Goal: Task Accomplishment & Management: Complete application form

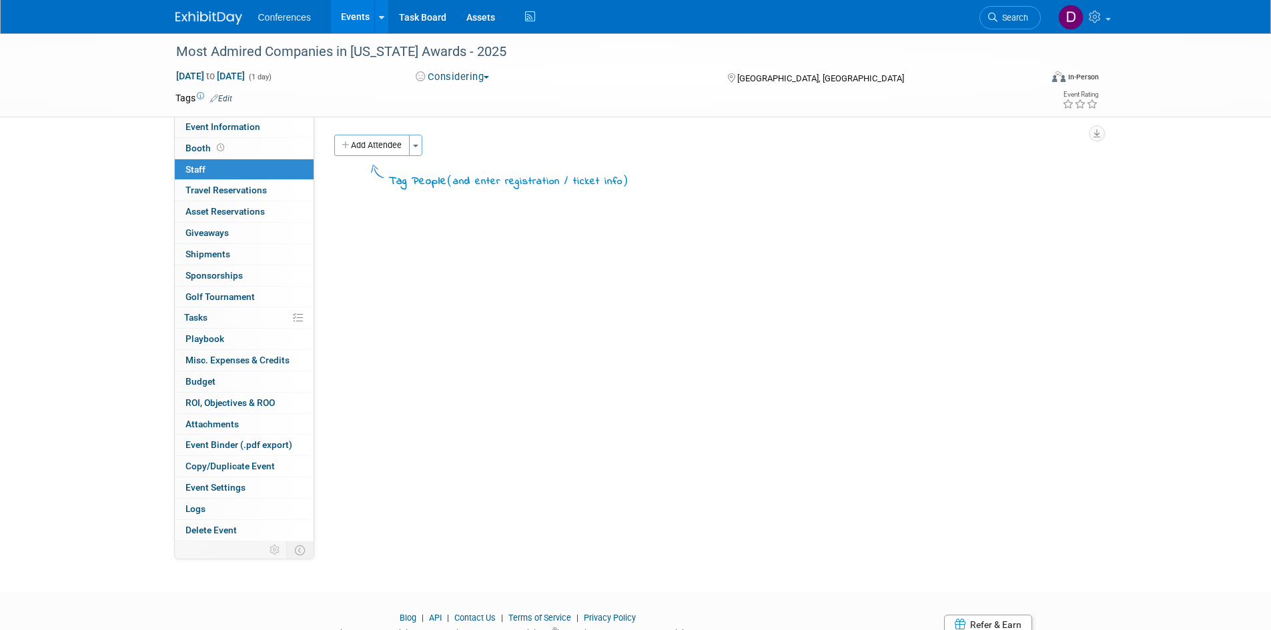
click at [130, 149] on div "Most Admired Companies in Arizona Awards - 2025 Oct 9, 2025 to Oct 9, 2025 (1 d…" at bounding box center [635, 300] width 1271 height 535
click at [209, 10] on link at bounding box center [216, 11] width 83 height 11
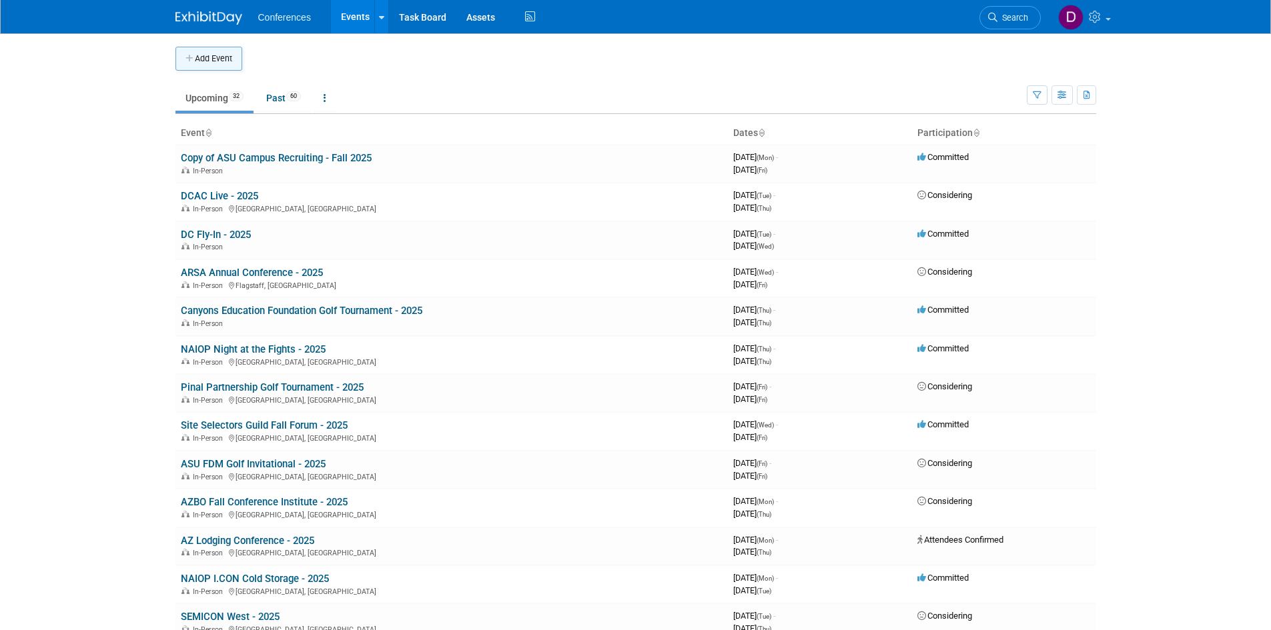
click at [209, 57] on button "Add Event" at bounding box center [208, 59] width 67 height 24
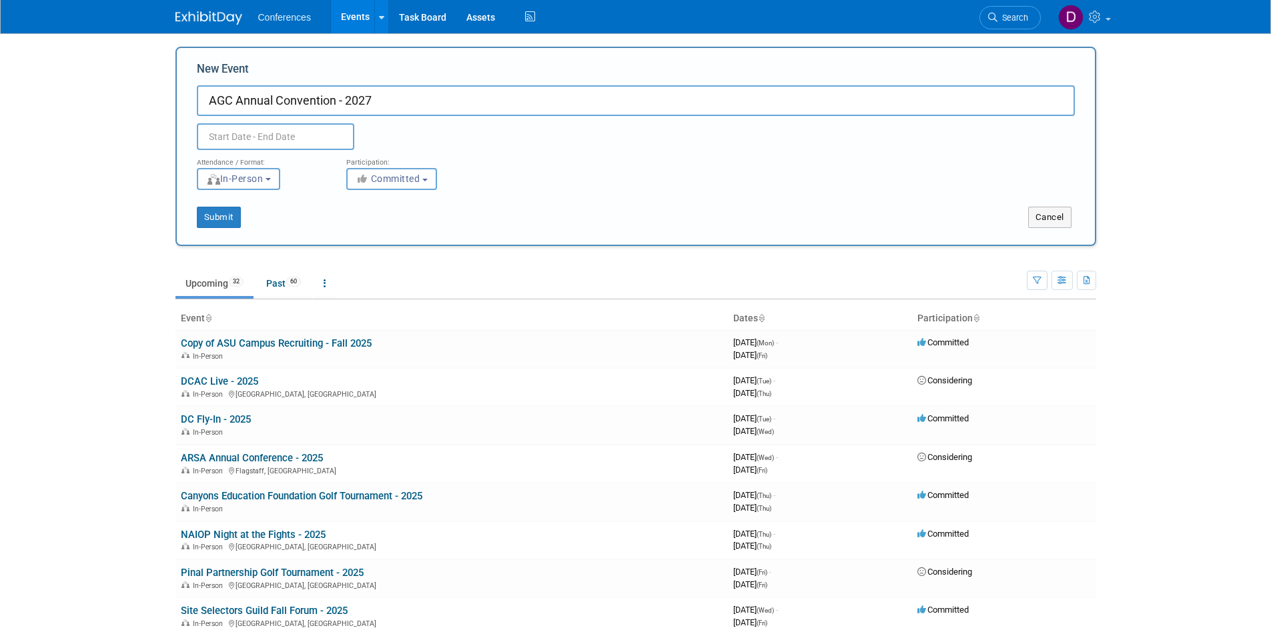
type input "AGC Annual Convention - 2027"
click at [296, 140] on input "text" at bounding box center [275, 136] width 157 height 27
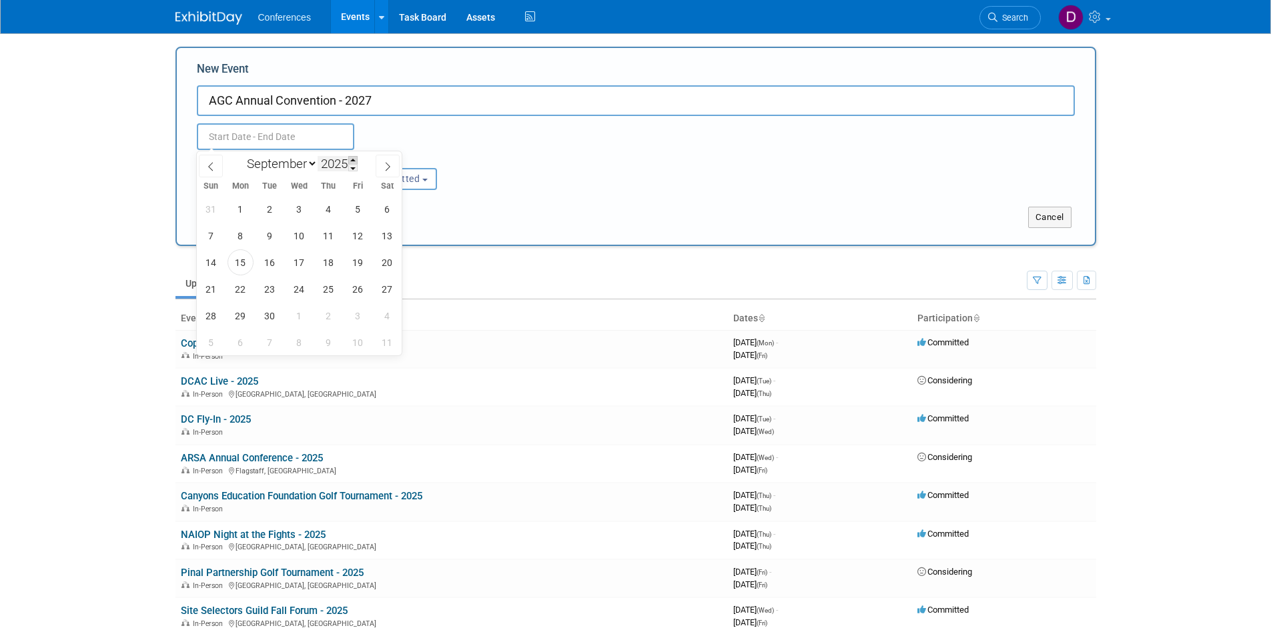
click at [352, 161] on span at bounding box center [352, 160] width 9 height 8
type input "2027"
click at [312, 162] on select "January February March April May June July August September October November De…" at bounding box center [279, 163] width 77 height 17
select select "2"
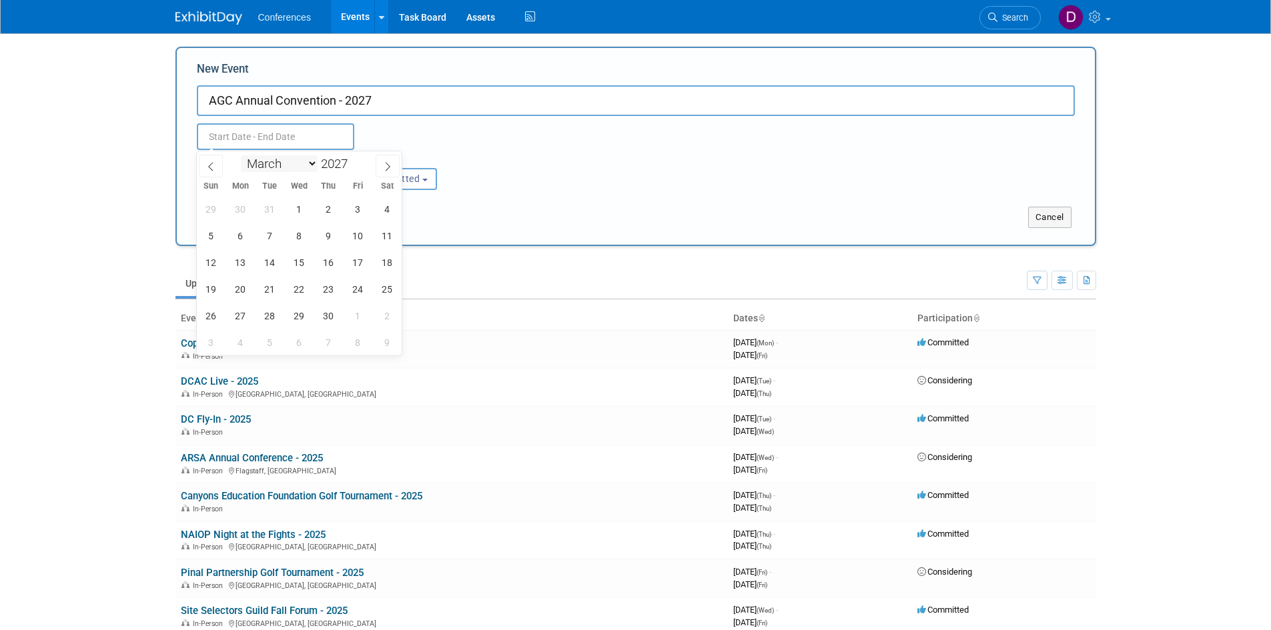
click at [241, 155] on select "January February March April May June July August September October November De…" at bounding box center [279, 163] width 77 height 17
click at [354, 168] on span at bounding box center [352, 168] width 9 height 8
click at [355, 159] on span at bounding box center [352, 160] width 9 height 8
type input "2027"
click at [270, 317] on span "30" at bounding box center [270, 316] width 26 height 26
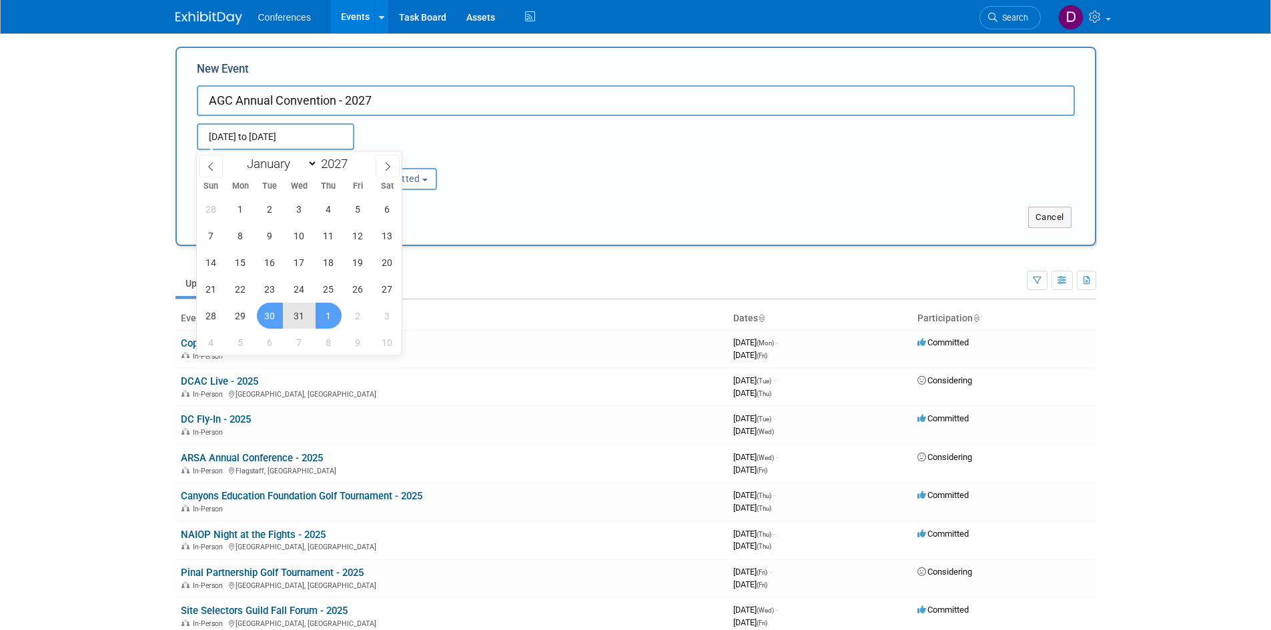
click at [324, 318] on span "1" at bounding box center [329, 316] width 26 height 26
type input "[DATE] to [DATE]"
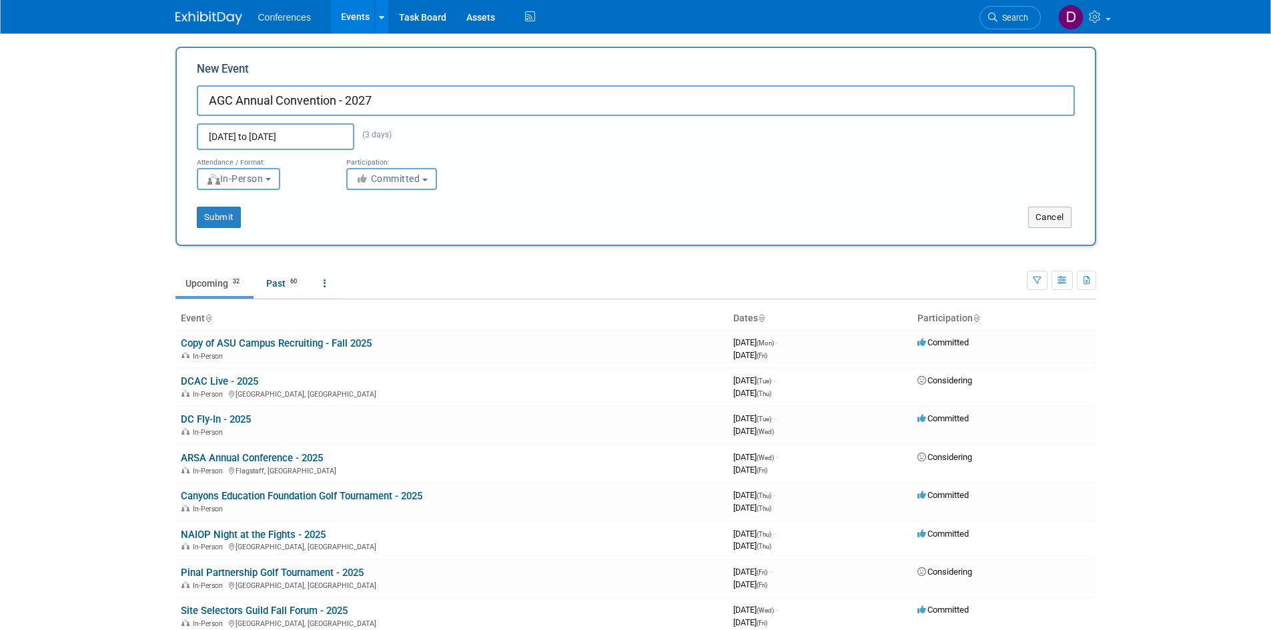
click at [393, 177] on span "Committed" at bounding box center [388, 178] width 65 height 11
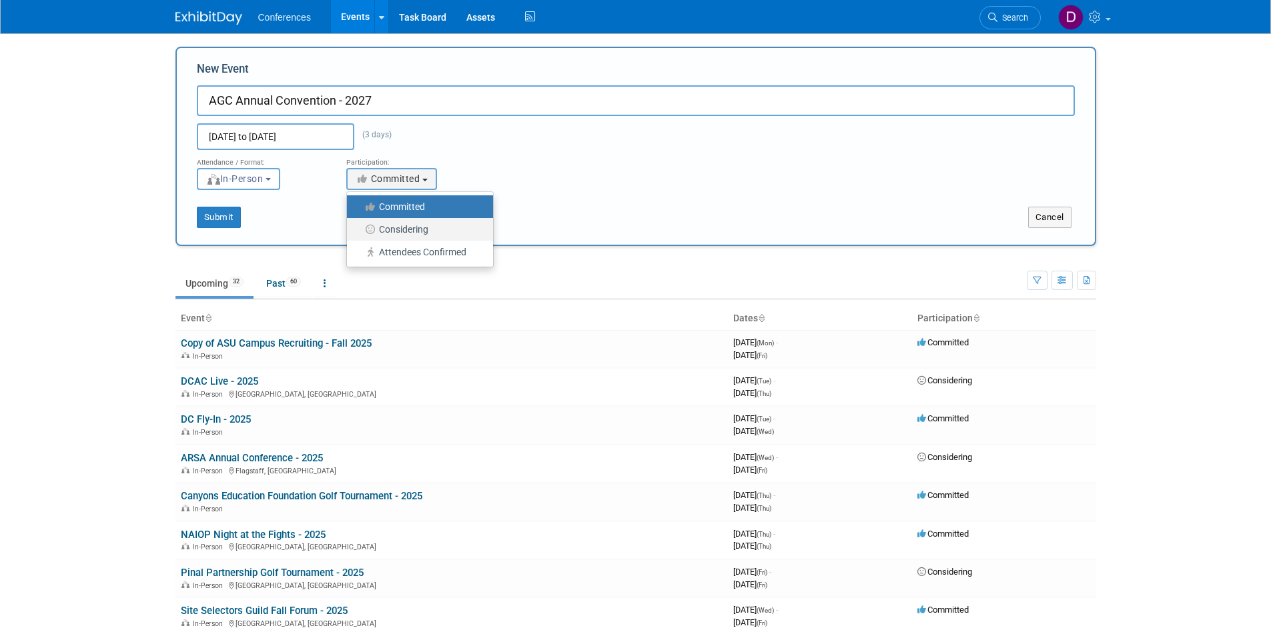
click at [399, 229] on label "Considering" at bounding box center [417, 229] width 126 height 17
click at [359, 229] on input "Considering" at bounding box center [354, 229] width 9 height 9
select select "2"
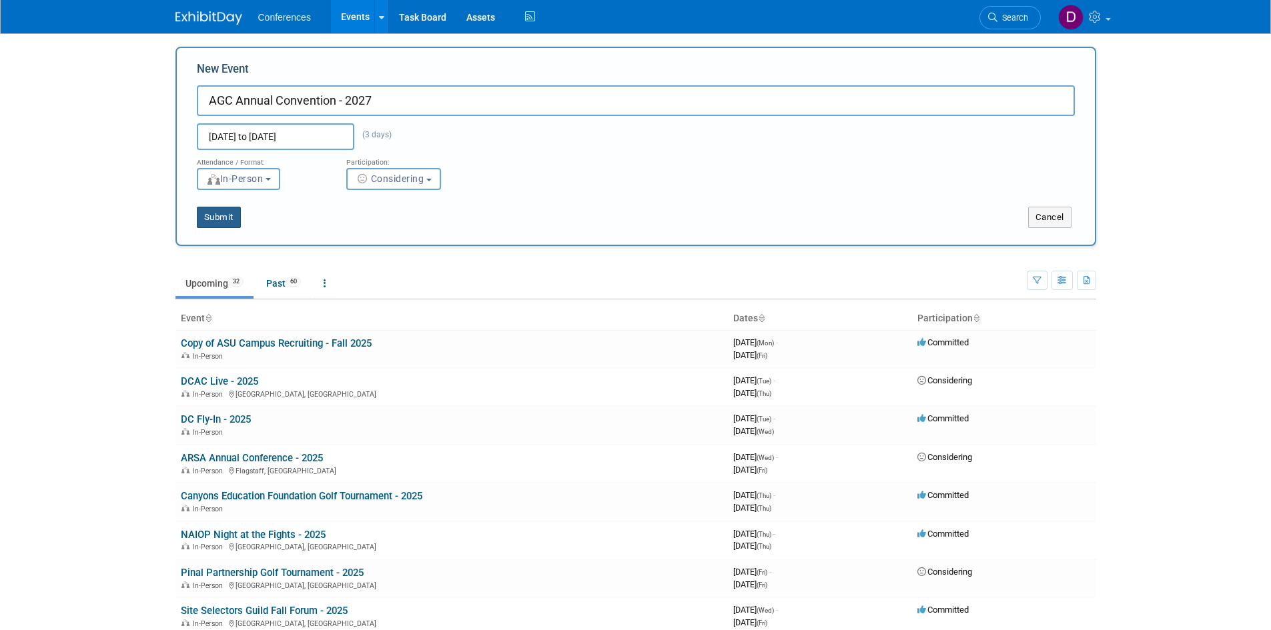
click at [225, 218] on button "Submit" at bounding box center [219, 217] width 44 height 21
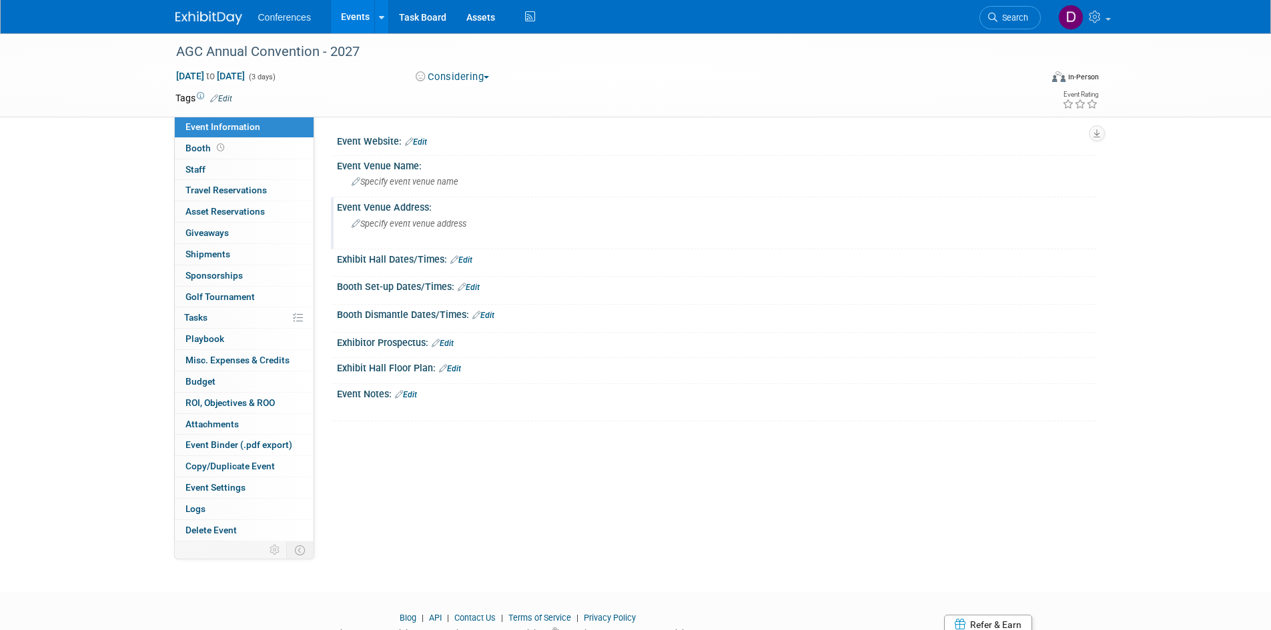
click at [419, 231] on div "Specify event venue address" at bounding box center [495, 228] width 296 height 31
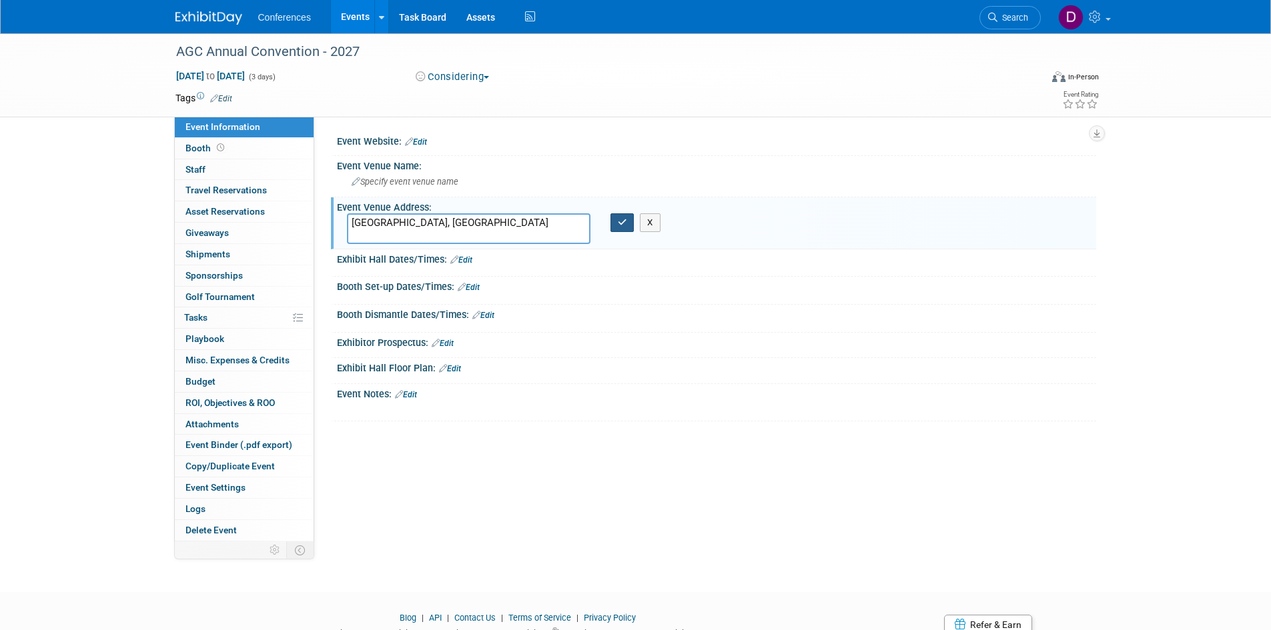
type textarea "[GEOGRAPHIC_DATA], [GEOGRAPHIC_DATA]"
click at [619, 226] on icon "button" at bounding box center [622, 222] width 9 height 9
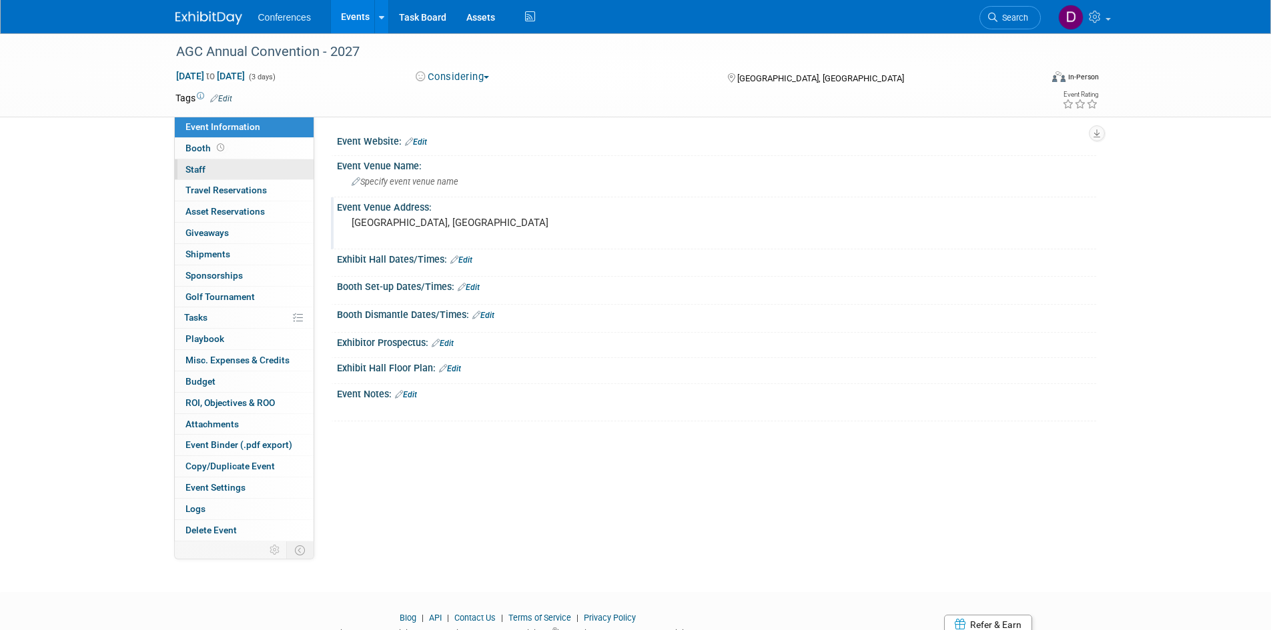
click at [193, 165] on span "Staff 0" at bounding box center [195, 169] width 20 height 11
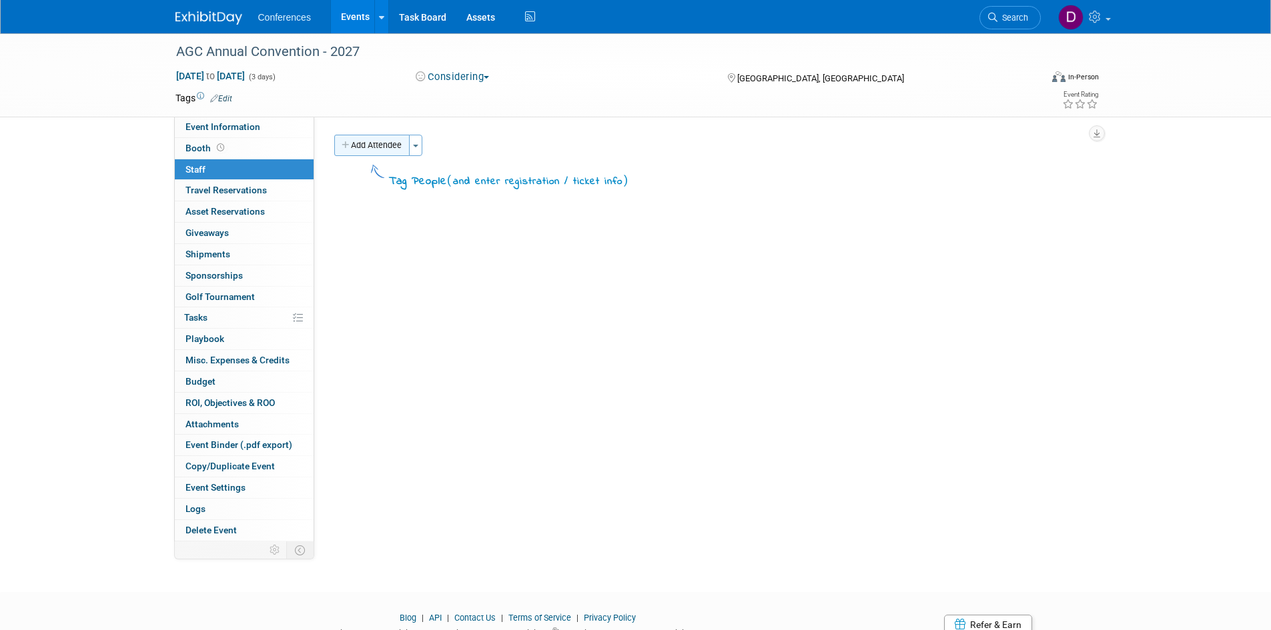
click at [356, 147] on button "Add Attendee" at bounding box center [371, 145] width 75 height 21
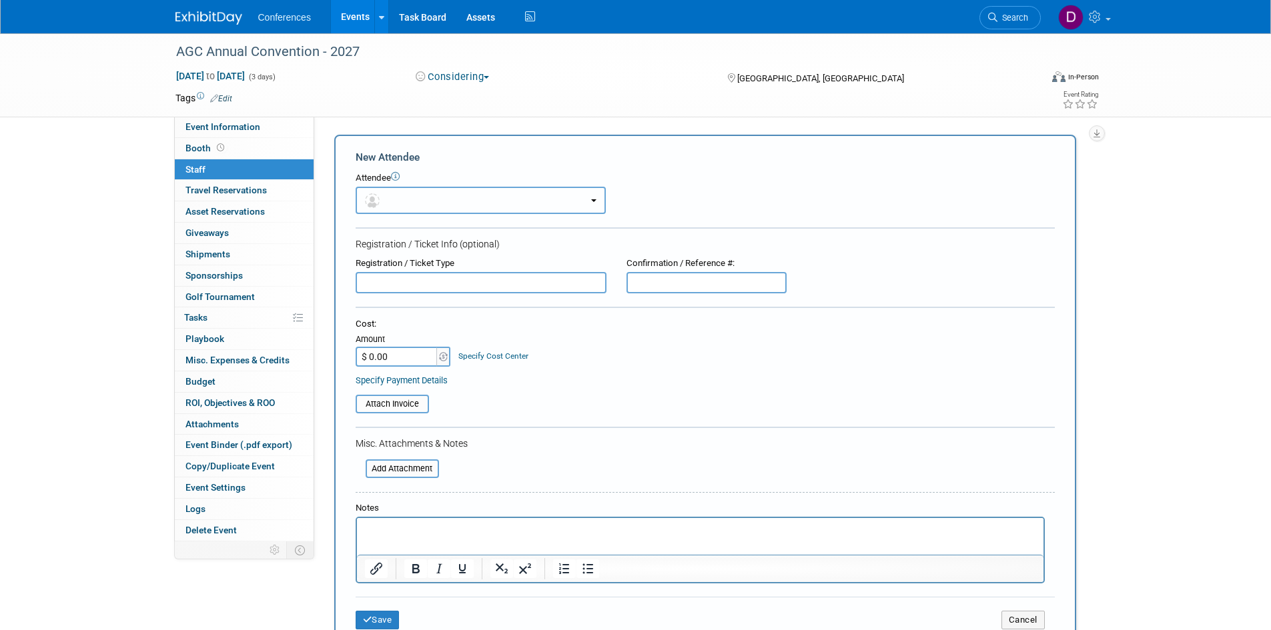
click at [427, 210] on button "button" at bounding box center [481, 200] width 250 height 27
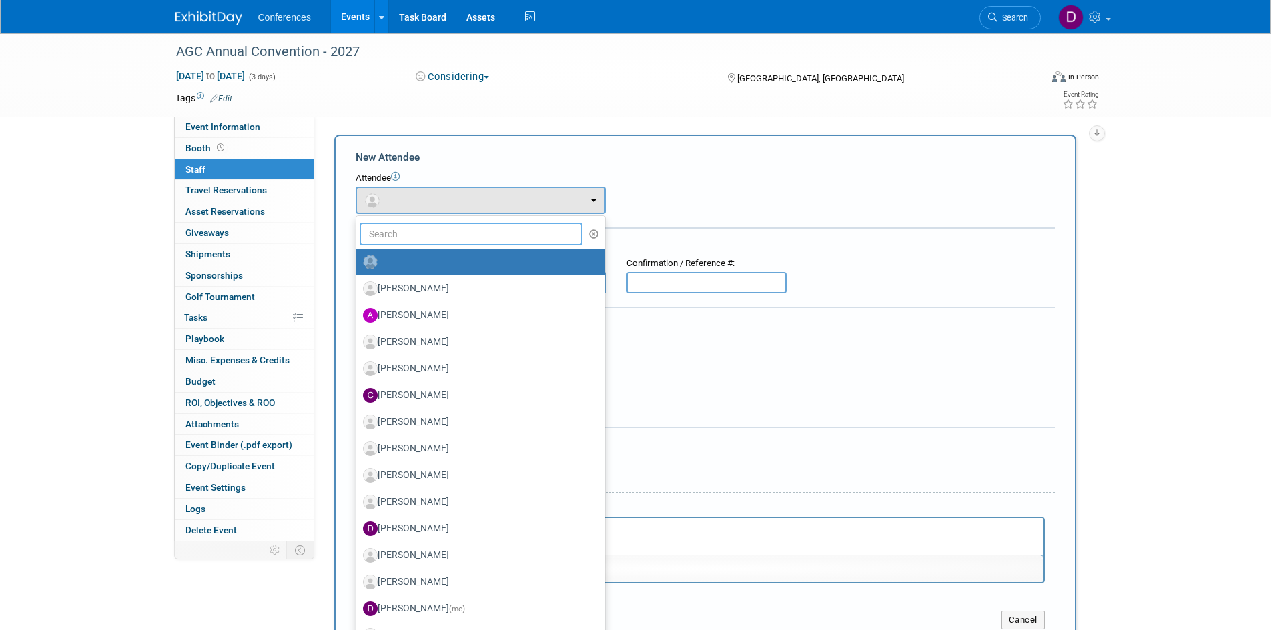
click at [429, 229] on input "text" at bounding box center [471, 234] width 223 height 23
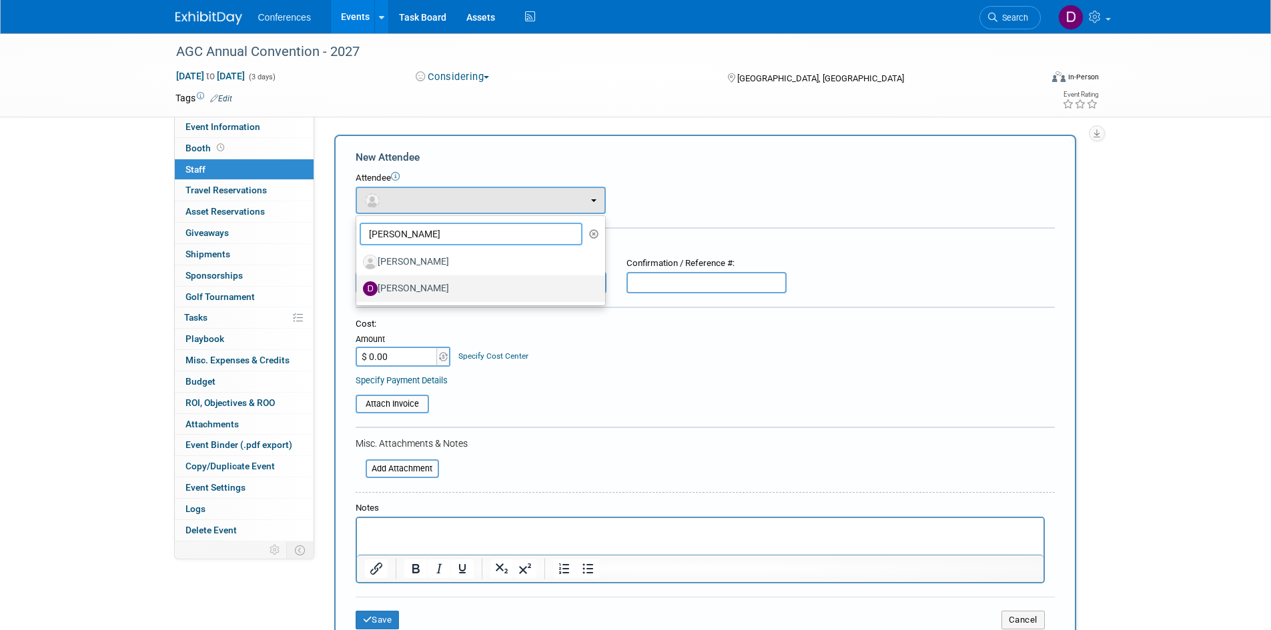
type input "danielle"
click at [428, 290] on label "Danielle Feroleto" at bounding box center [477, 288] width 229 height 21
click at [358, 290] on input "Danielle Feroleto" at bounding box center [354, 287] width 9 height 9
select select "81fd96b5-4b1f-4514-8709-62df55af3136"
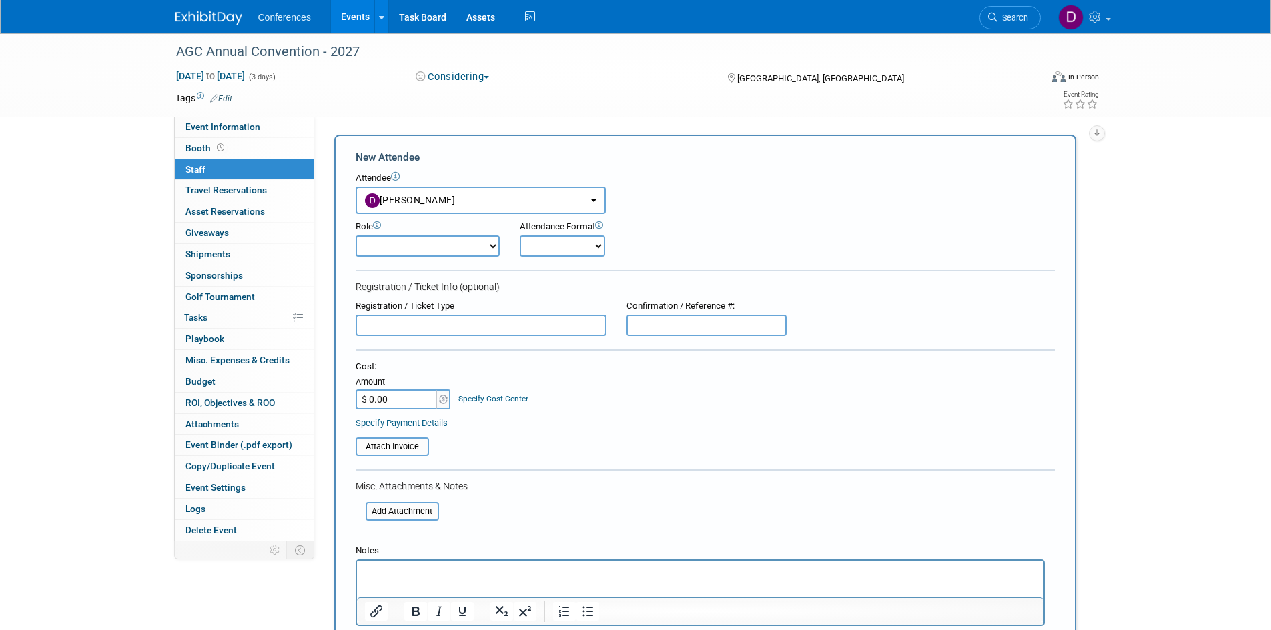
click at [432, 250] on select "Attending Booth Exhibitor Demonstrator Host Invited Planner Presenter" at bounding box center [428, 245] width 144 height 21
select select "2"
click at [356, 235] on select "Attending Booth Exhibitor Demonstrator Host Invited Planner Presenter" at bounding box center [428, 245] width 144 height 21
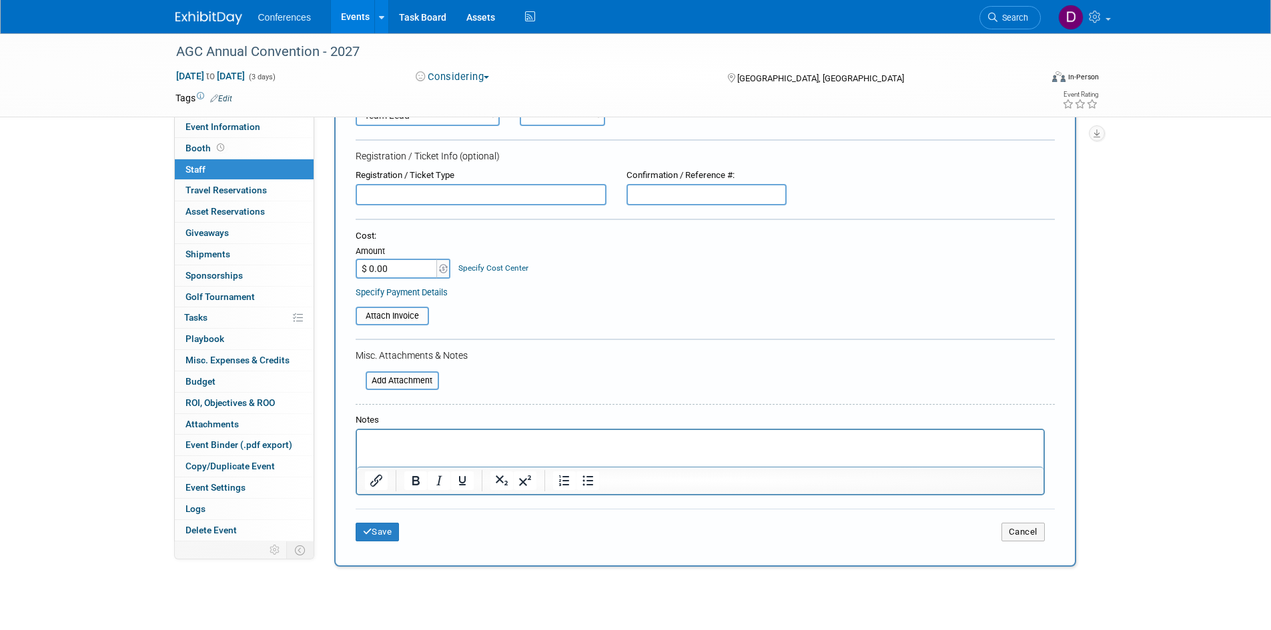
scroll to position [133, 0]
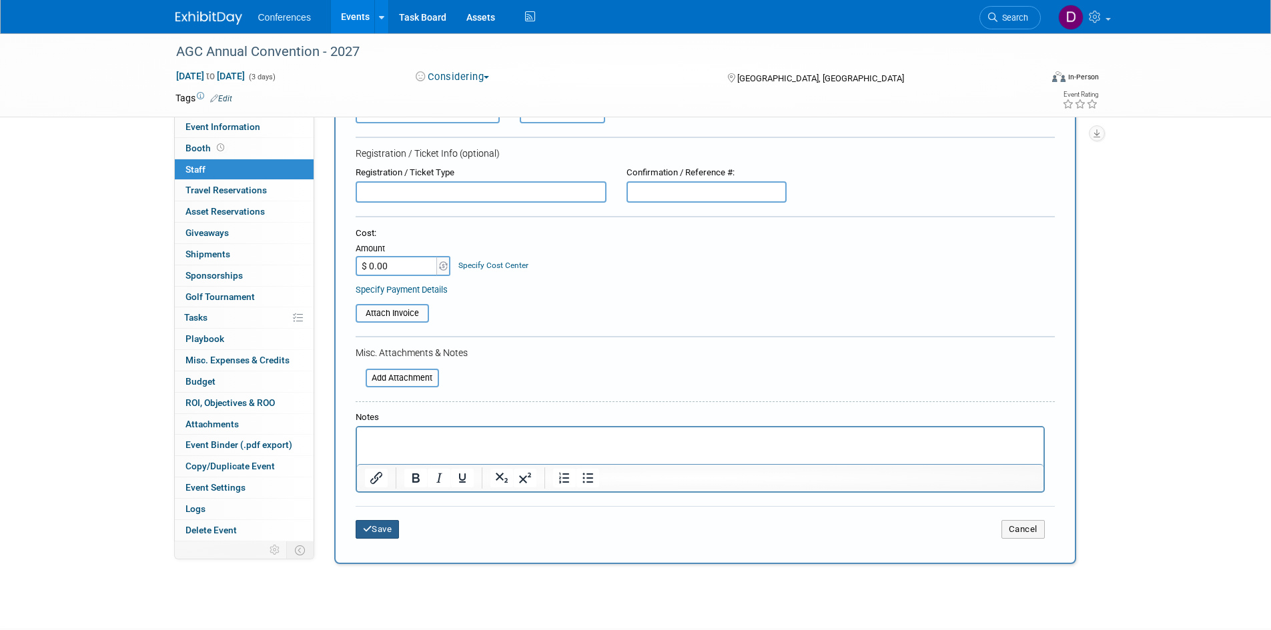
click at [376, 527] on button "Save" at bounding box center [378, 529] width 44 height 19
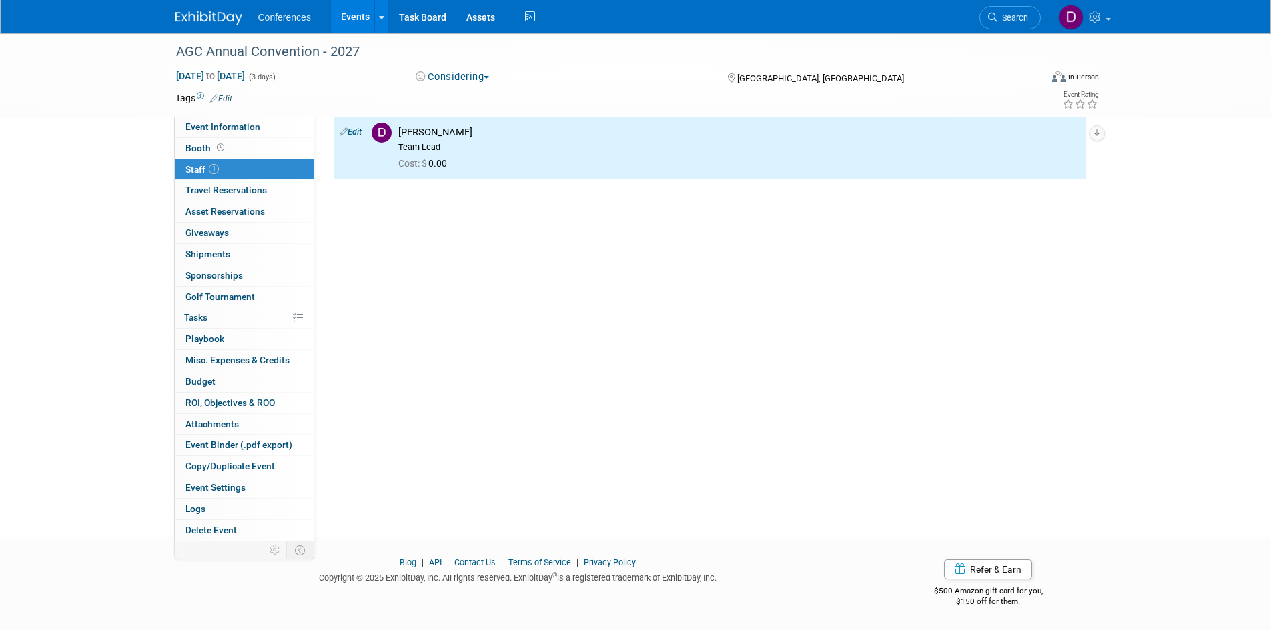
scroll to position [0, 0]
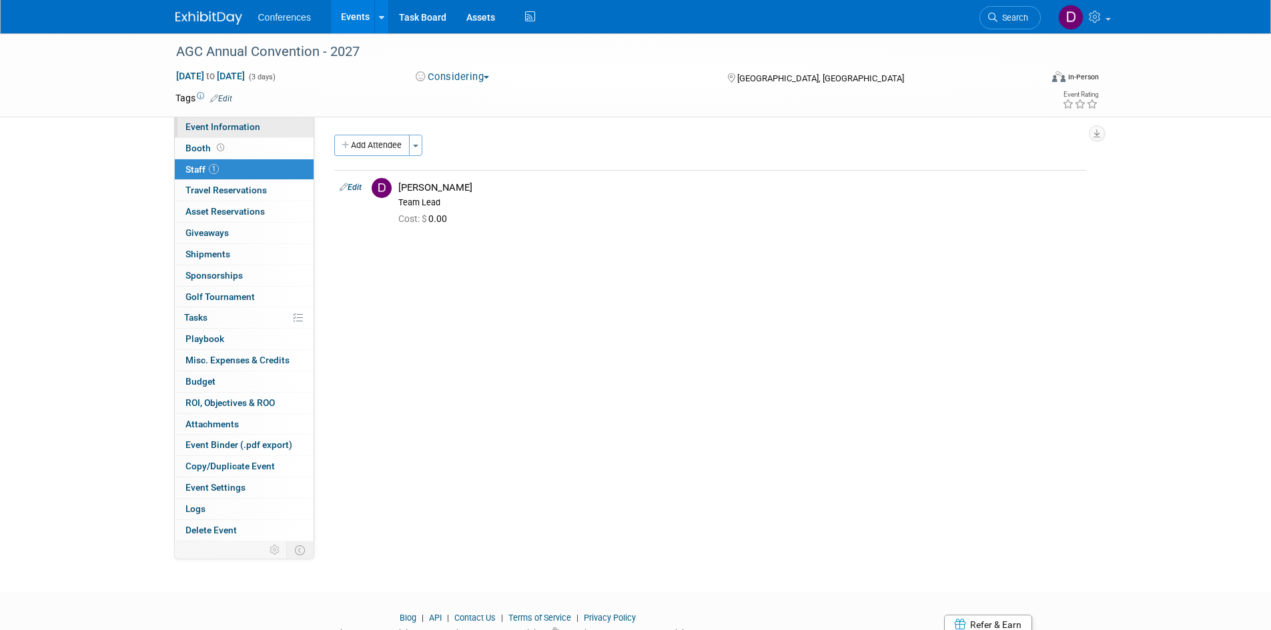
click at [213, 126] on span "Event Information" at bounding box center [222, 126] width 75 height 11
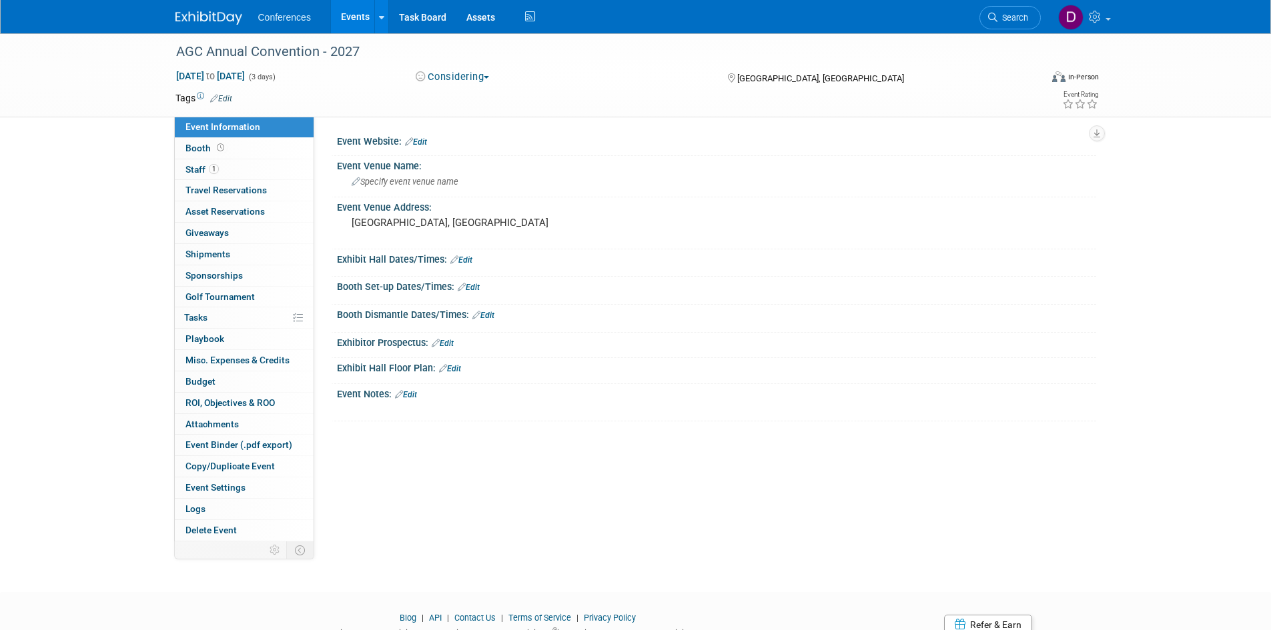
click at [416, 394] on link "Edit" at bounding box center [406, 394] width 22 height 9
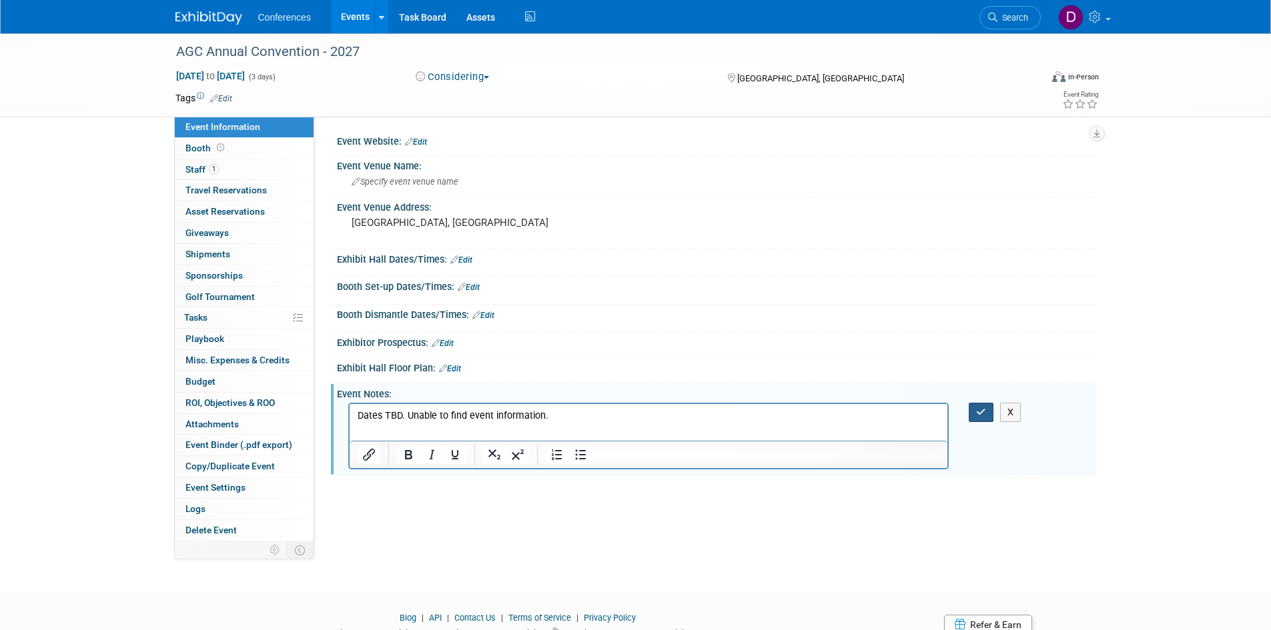
click at [977, 416] on icon "button" at bounding box center [981, 412] width 10 height 9
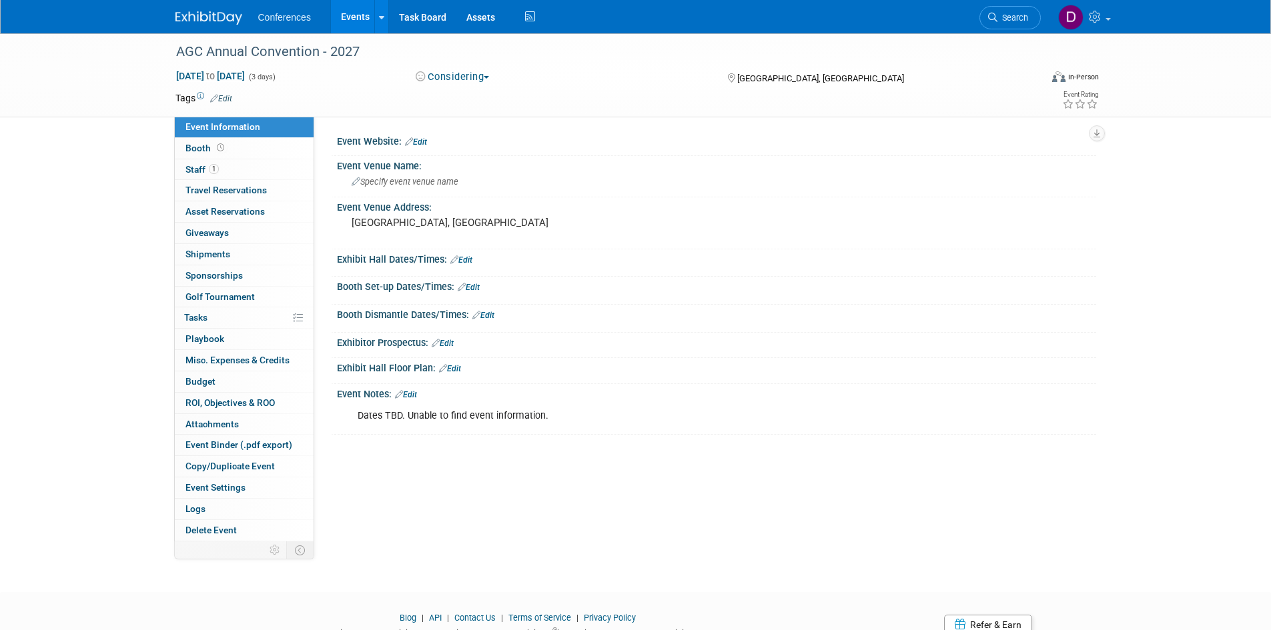
click at [216, 18] on img at bounding box center [208, 17] width 67 height 13
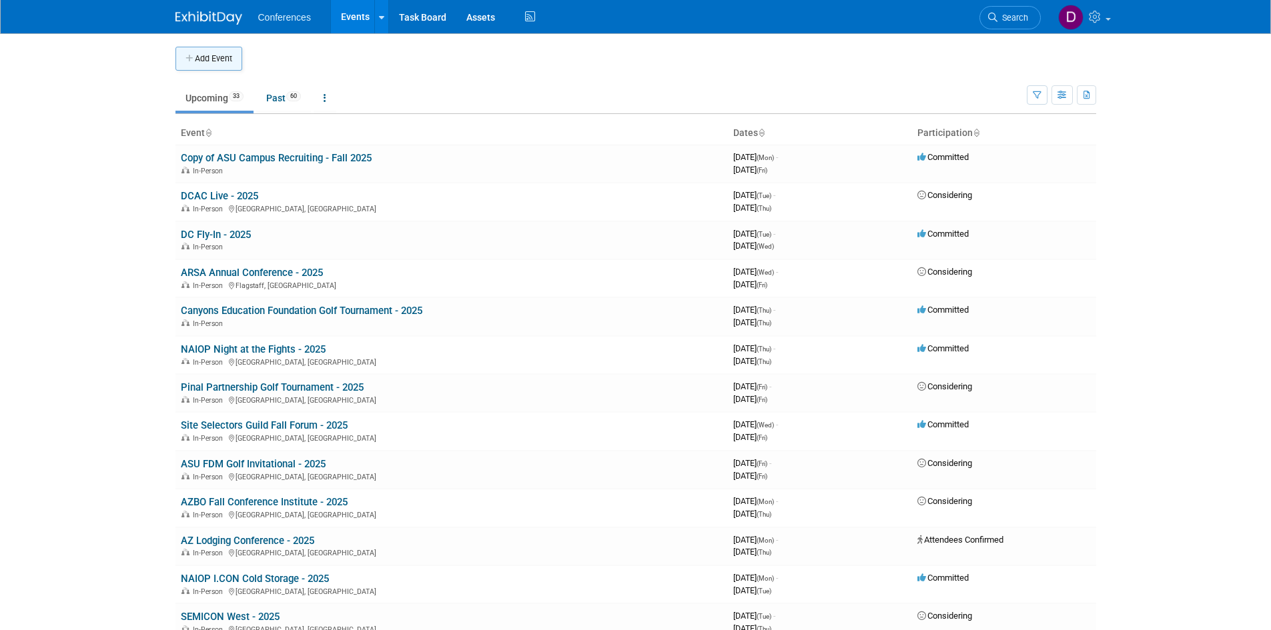
click at [219, 56] on button "Add Event" at bounding box center [208, 59] width 67 height 24
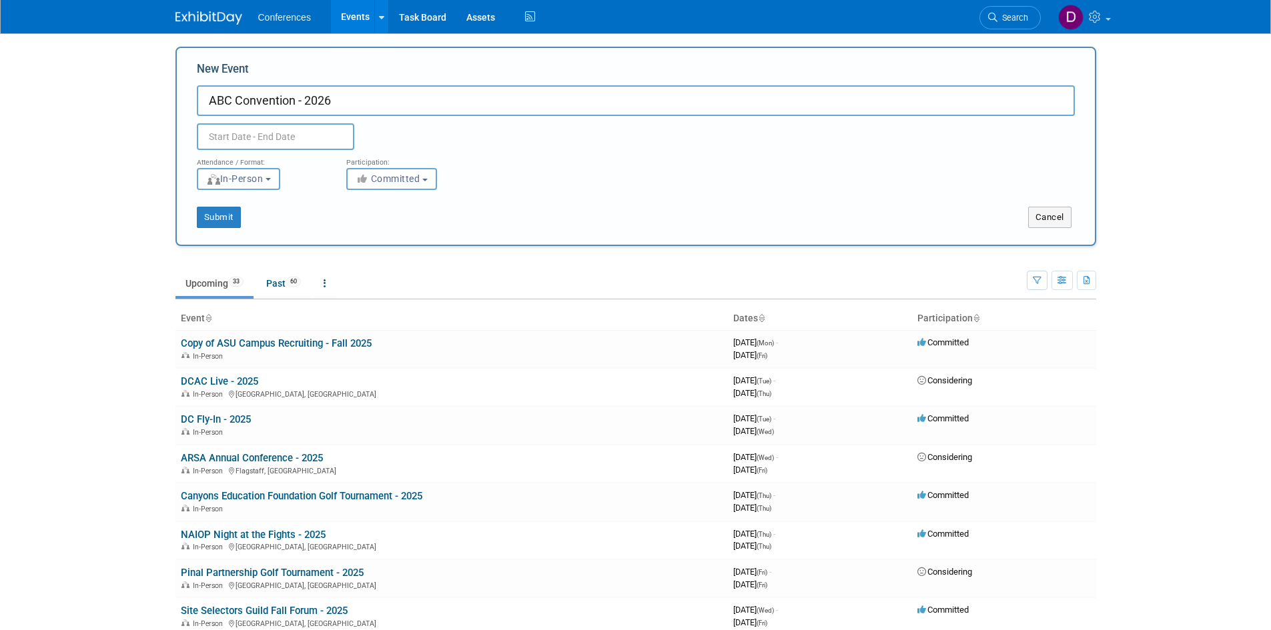
type input "ABC Convention - 2026"
click at [279, 136] on input "text" at bounding box center [275, 136] width 157 height 27
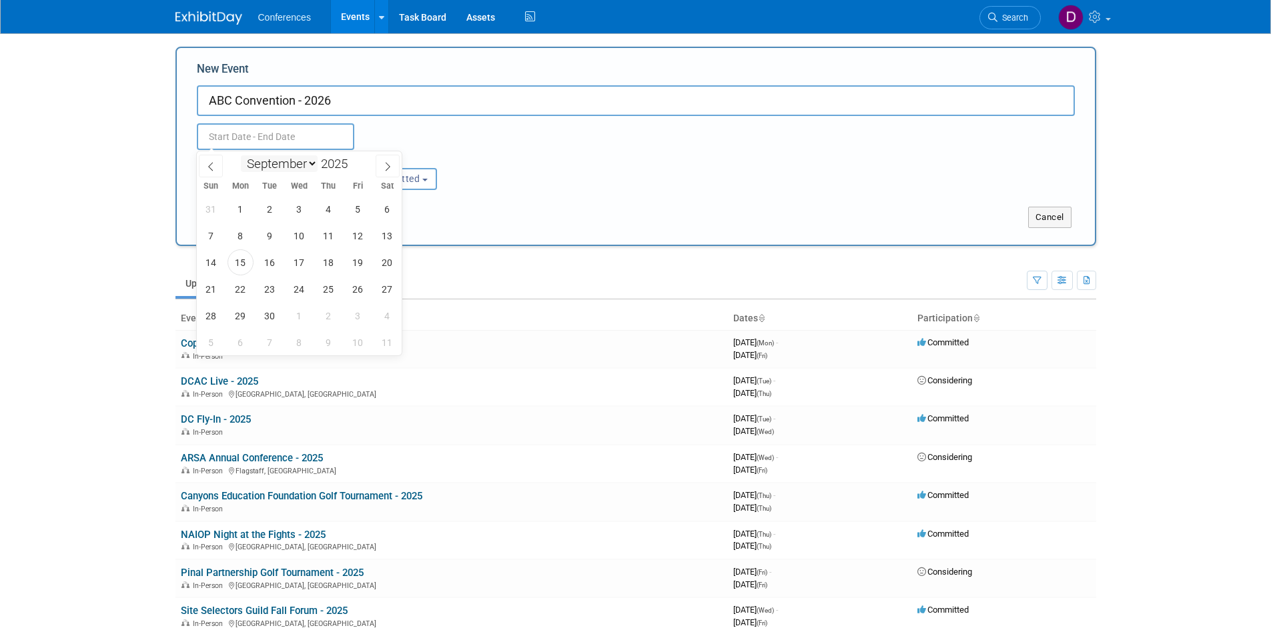
click at [297, 159] on select "January February March April May June July August September October November De…" at bounding box center [279, 163] width 77 height 17
select select "2"
click at [241, 155] on select "January February March April May June July August September October November De…" at bounding box center [279, 163] width 77 height 17
click at [353, 159] on span at bounding box center [352, 160] width 9 height 8
type input "2026"
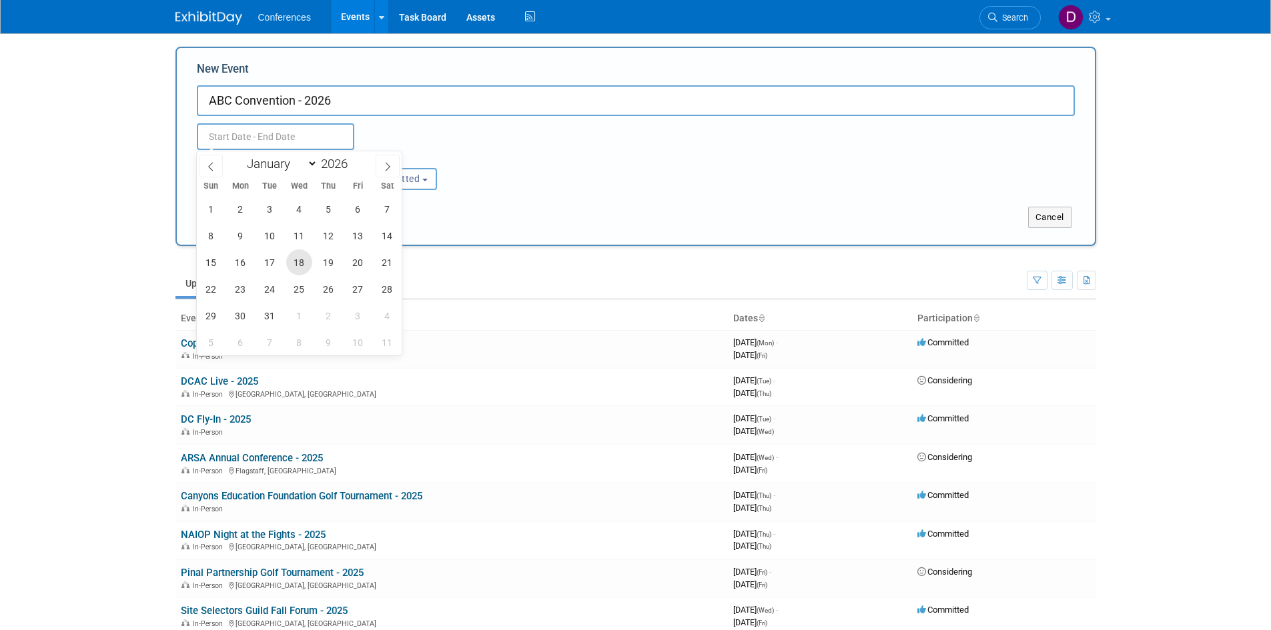
click at [304, 257] on span "18" at bounding box center [299, 262] width 26 height 26
click at [354, 261] on span "20" at bounding box center [358, 262] width 26 height 26
type input "Mar 18, 2026 to Mar 20, 2026"
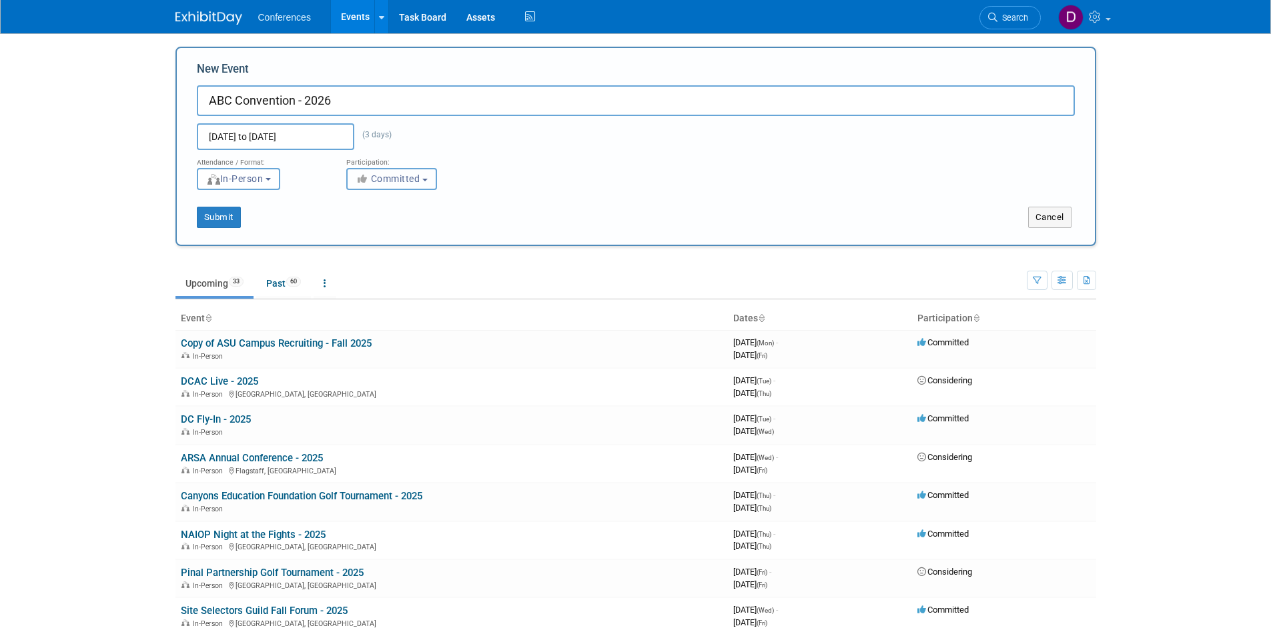
click at [382, 181] on span "Committed" at bounding box center [388, 178] width 65 height 11
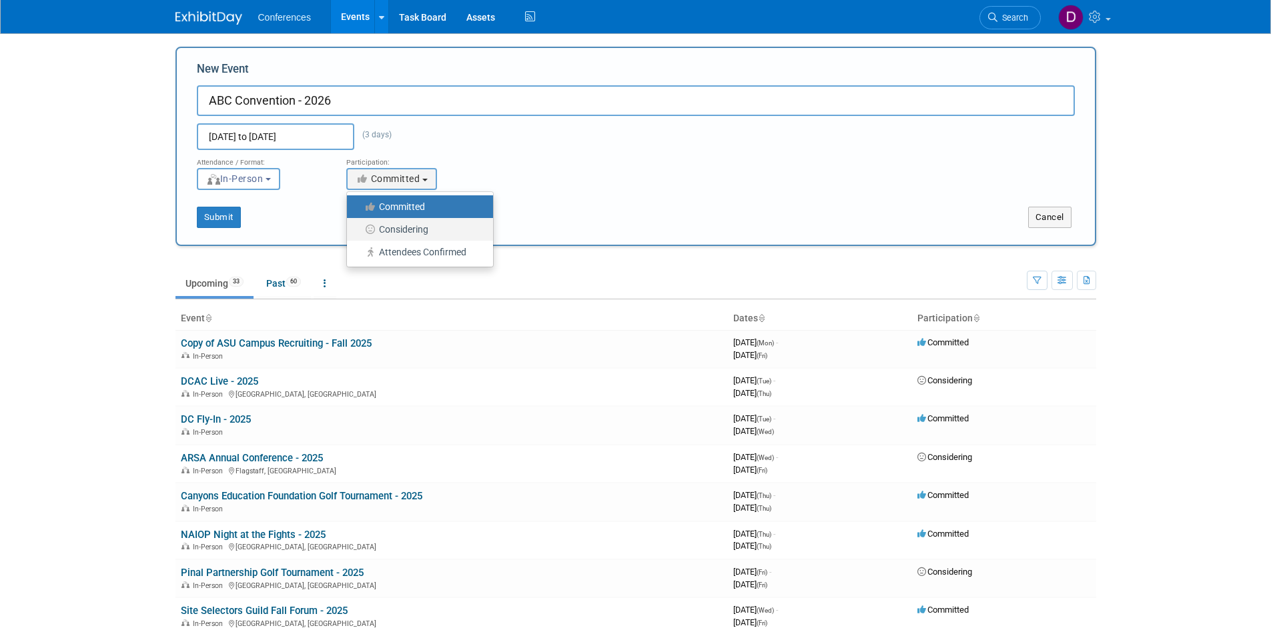
click at [394, 224] on label "Considering" at bounding box center [417, 229] width 126 height 17
click at [359, 225] on input "Considering" at bounding box center [354, 229] width 9 height 9
select select "2"
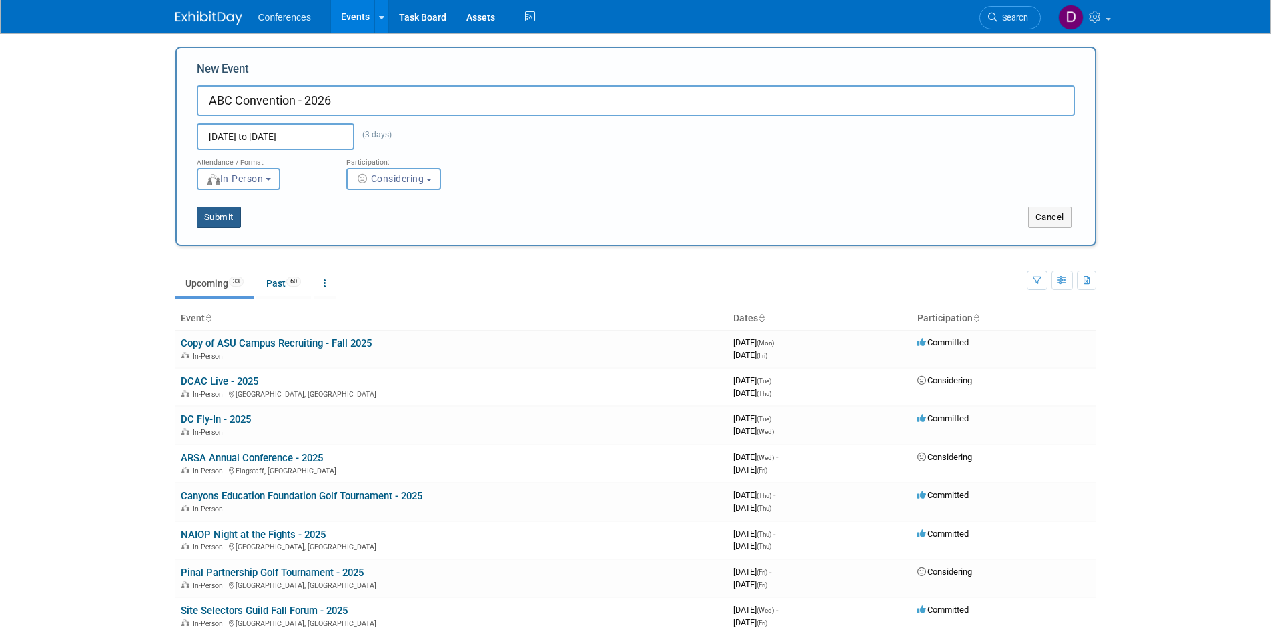
click at [222, 215] on button "Submit" at bounding box center [219, 217] width 44 height 21
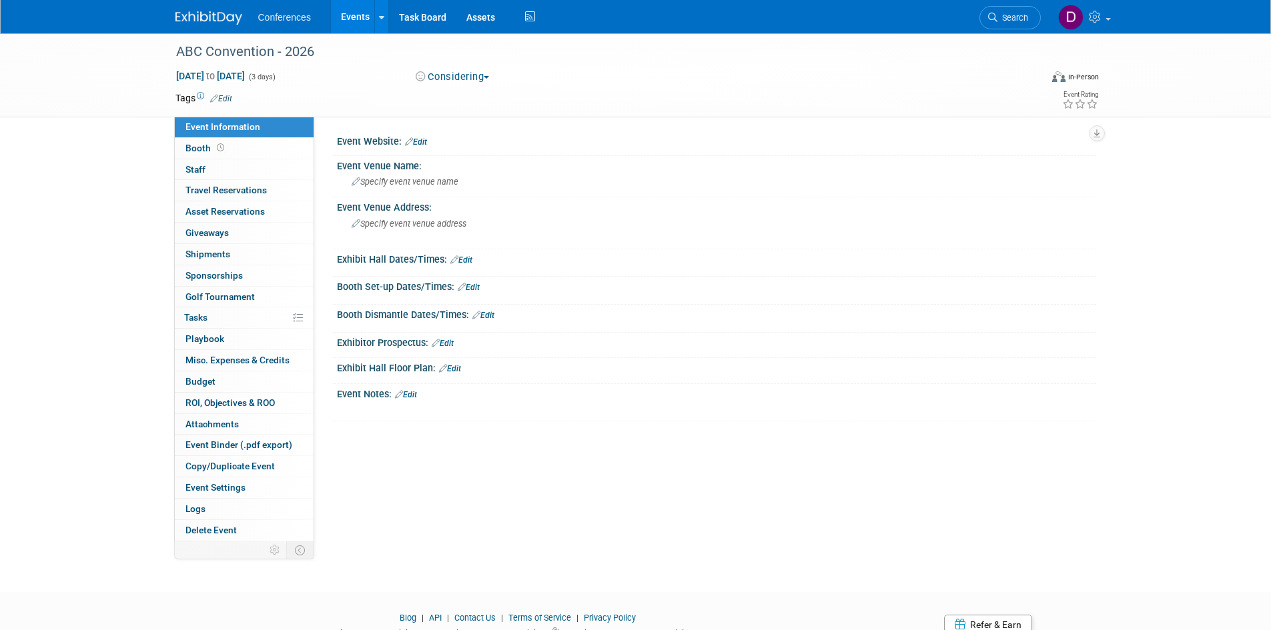
click at [427, 142] on link "Edit" at bounding box center [416, 141] width 22 height 9
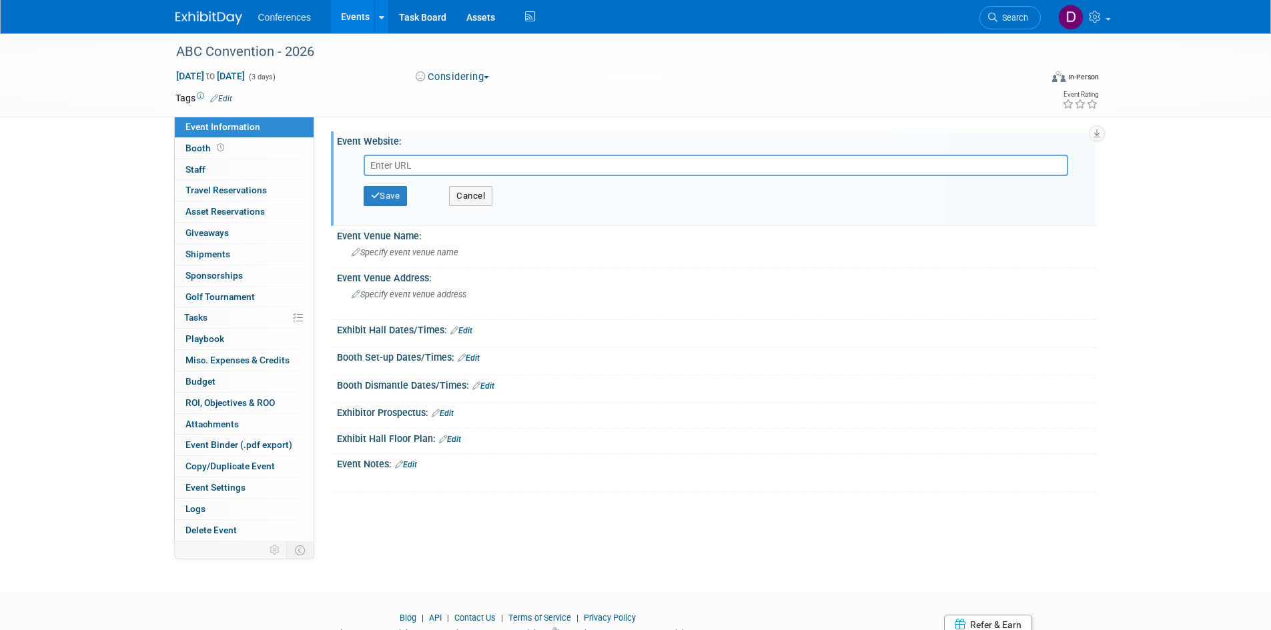
click at [429, 157] on input "text" at bounding box center [716, 165] width 704 height 21
type input "[URL][DOMAIN_NAME]"
click at [391, 195] on button "Save" at bounding box center [386, 196] width 44 height 20
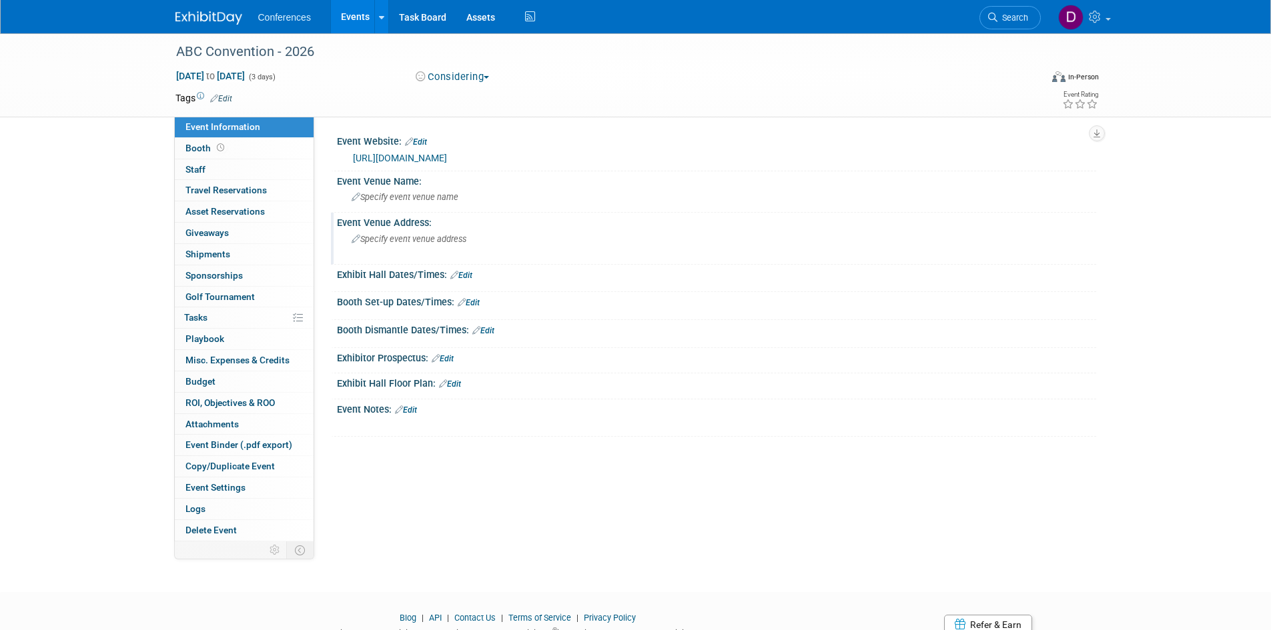
click at [442, 235] on span "Specify event venue address" at bounding box center [409, 239] width 115 height 10
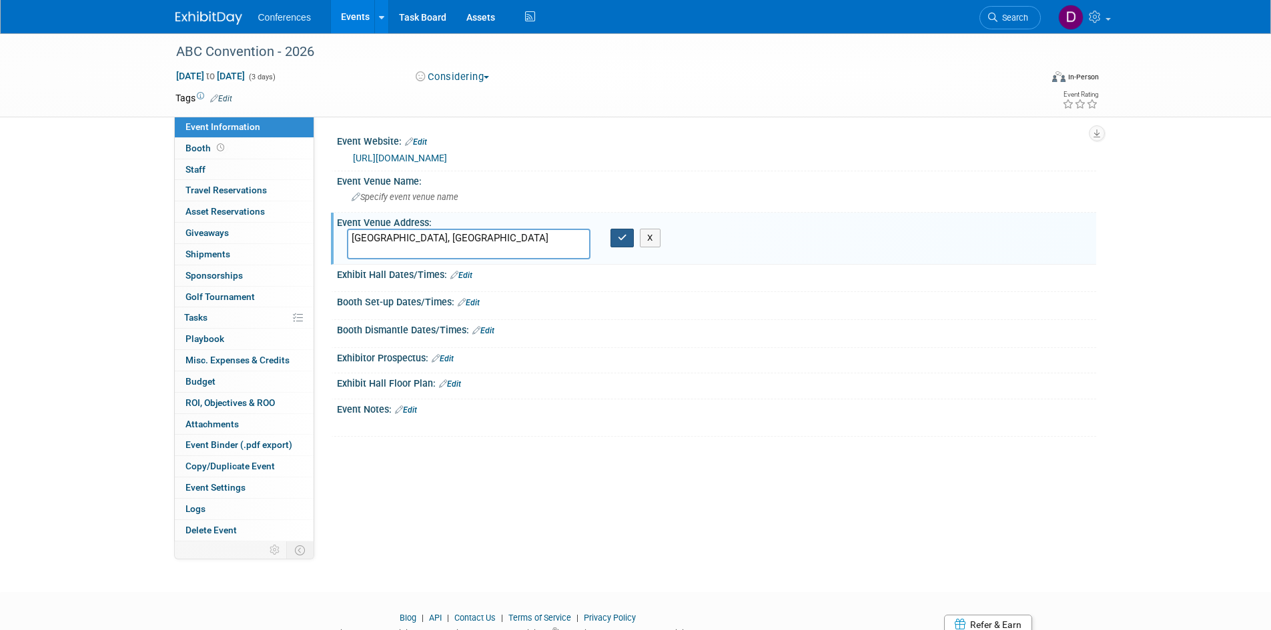
type textarea "[GEOGRAPHIC_DATA], [GEOGRAPHIC_DATA]"
click at [627, 237] on button "button" at bounding box center [622, 238] width 24 height 19
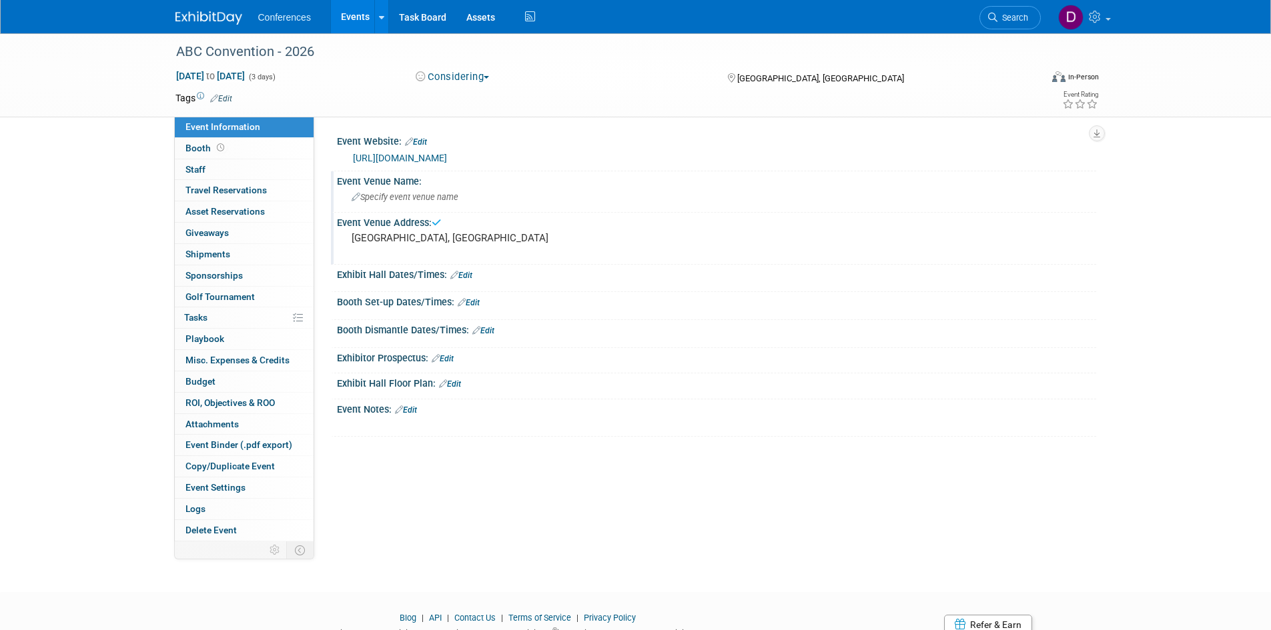
click at [444, 199] on span "Specify event venue name" at bounding box center [405, 197] width 107 height 10
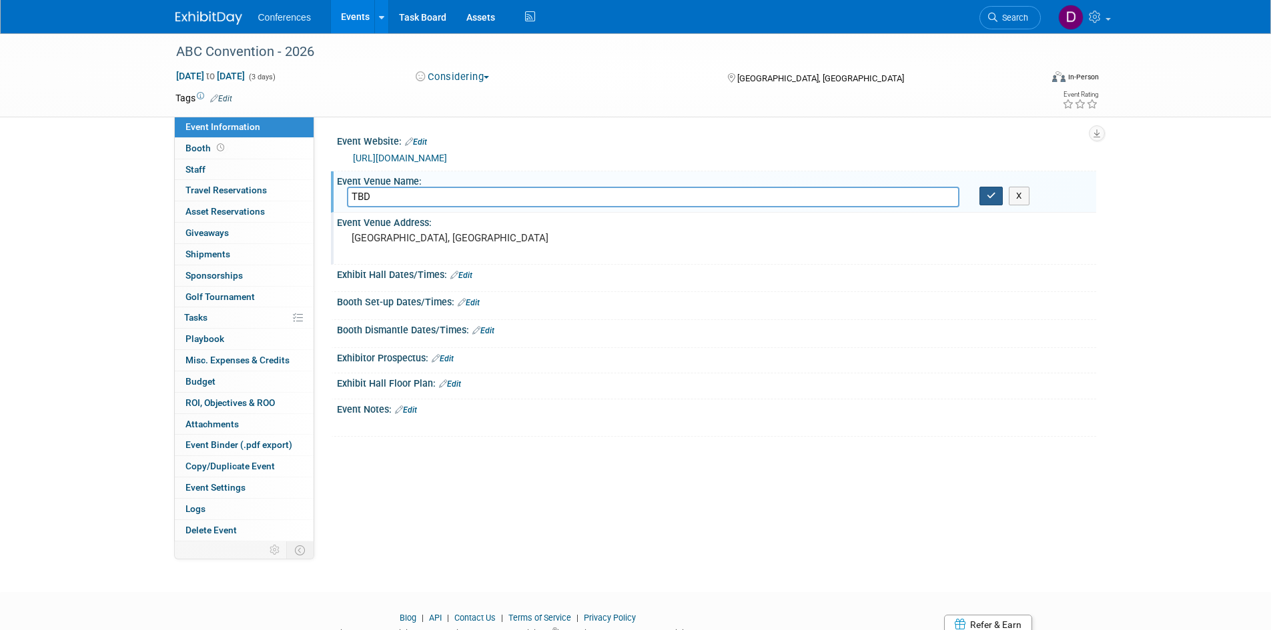
type input "TBD"
click at [987, 197] on icon "button" at bounding box center [991, 195] width 9 height 9
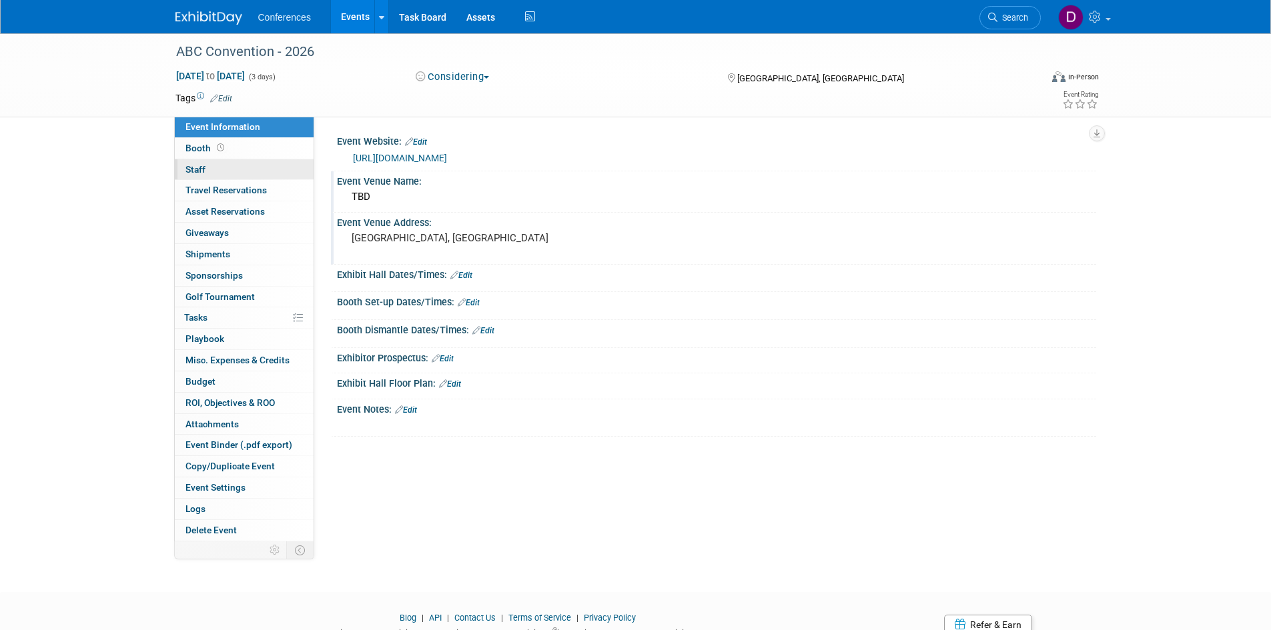
click at [224, 169] on link "0 Staff 0" at bounding box center [244, 169] width 139 height 21
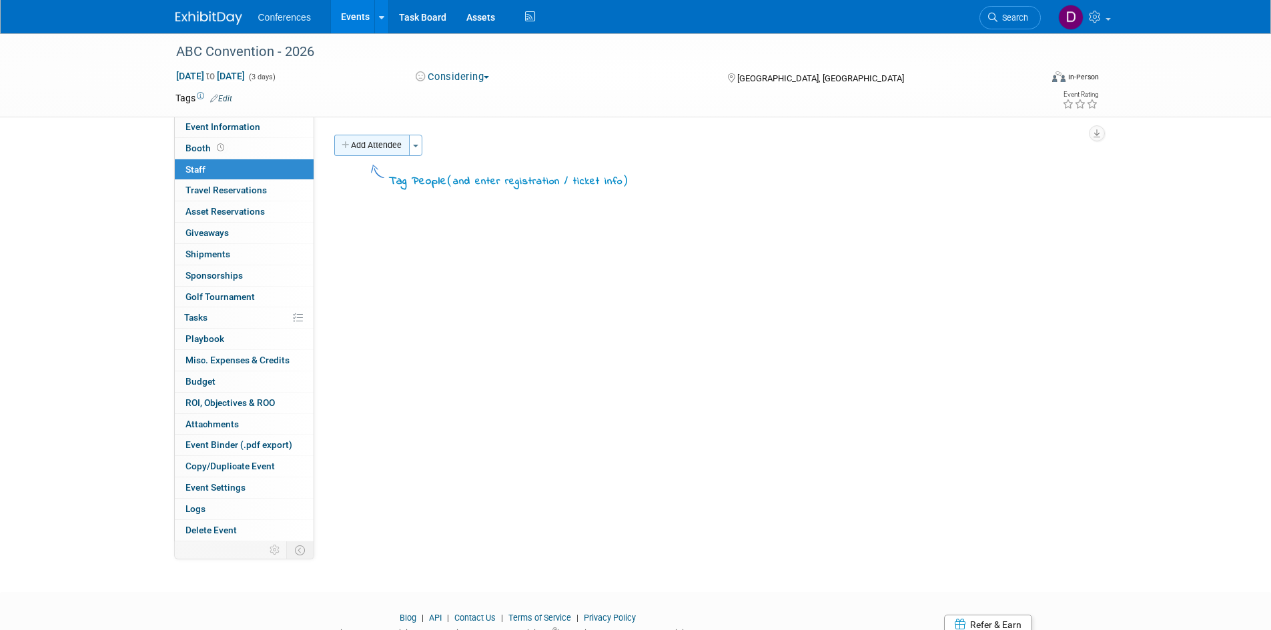
click at [368, 141] on button "Add Attendee" at bounding box center [371, 145] width 75 height 21
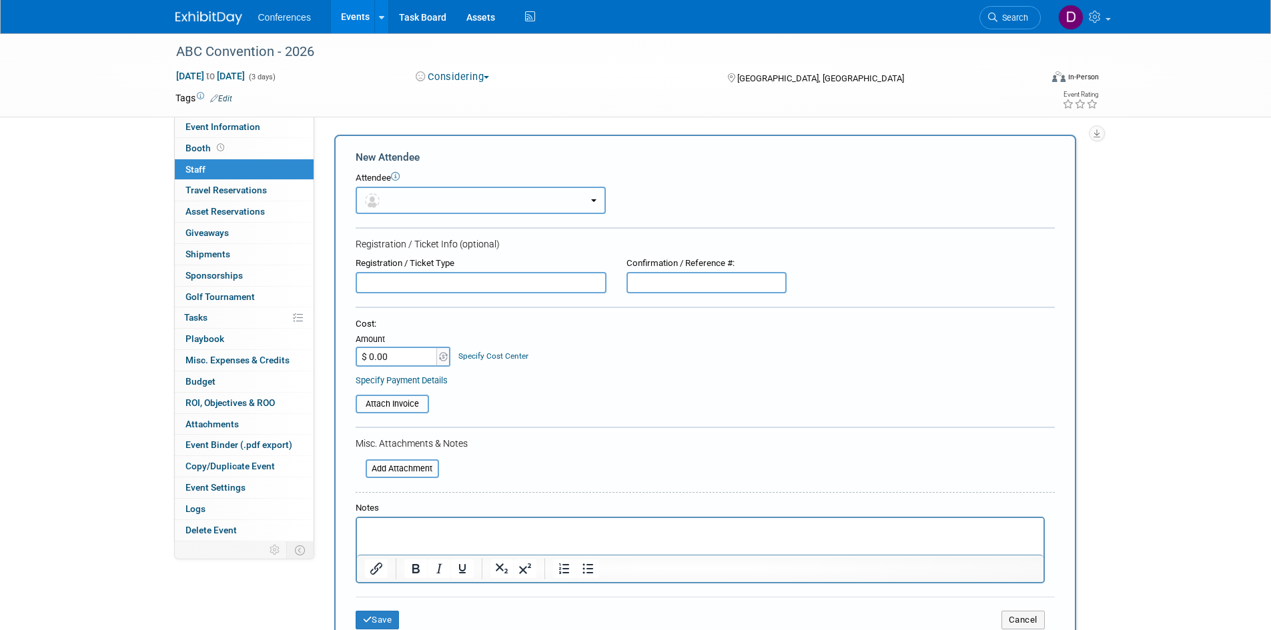
click at [387, 201] on button "button" at bounding box center [481, 200] width 250 height 27
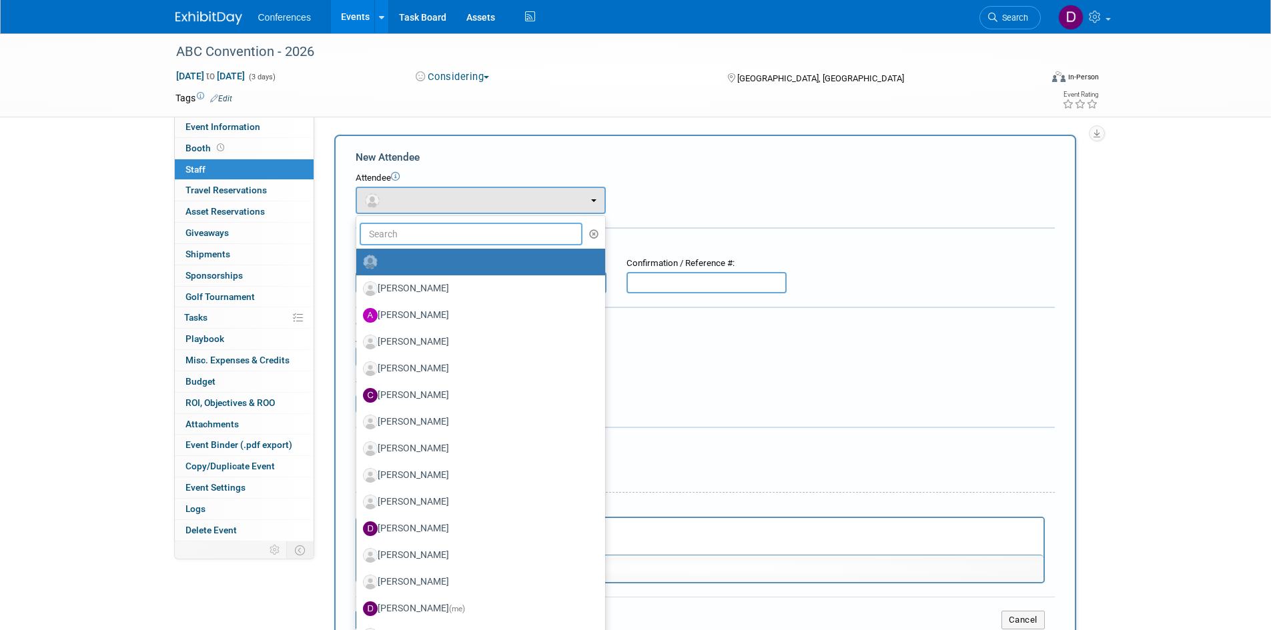
click at [396, 241] on input "text" at bounding box center [471, 234] width 223 height 23
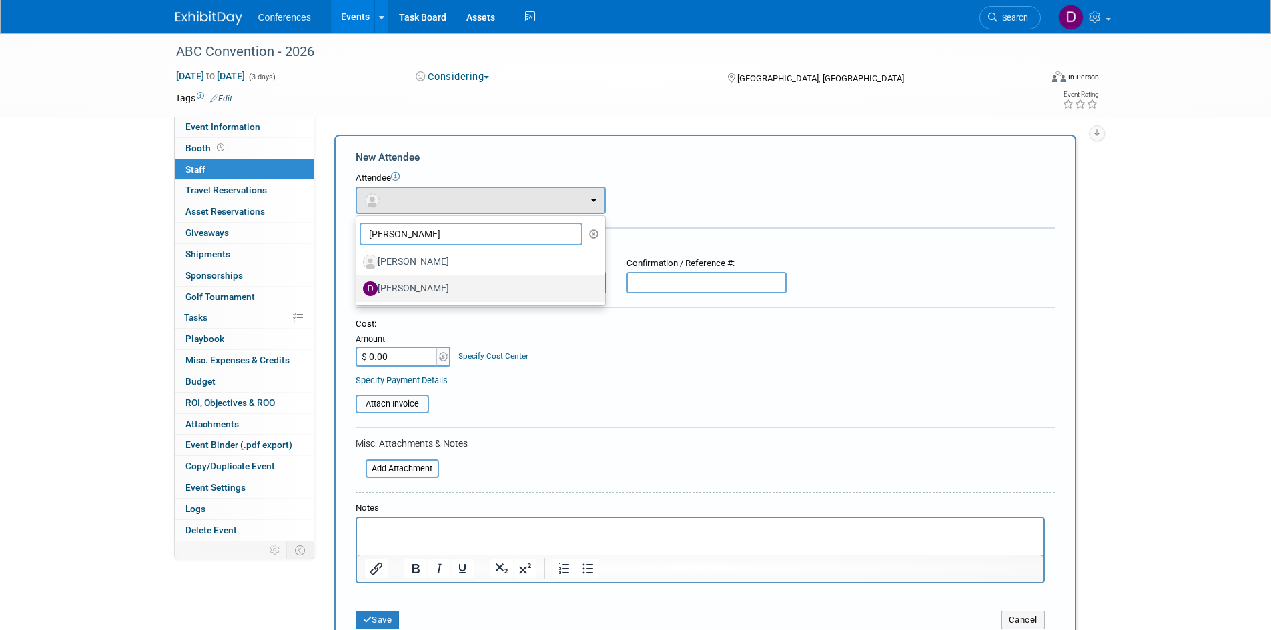
type input "danielle"
click at [415, 291] on label "Danielle Feroleto" at bounding box center [477, 288] width 229 height 21
click at [358, 291] on input "Danielle Feroleto" at bounding box center [354, 287] width 9 height 9
select select "81fd96b5-4b1f-4514-8709-62df55af3136"
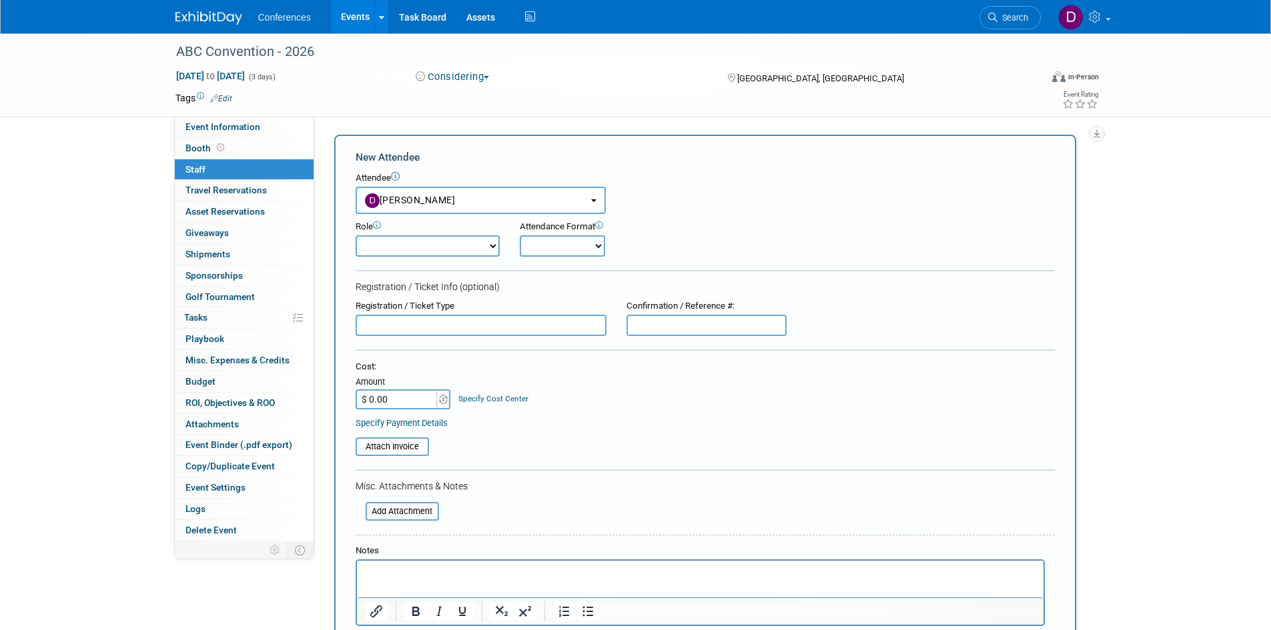
click at [414, 243] on select "Attending Booth Exhibitor Demonstrator Host Invited Planner Presenter" at bounding box center [428, 245] width 144 height 21
select select "2"
click at [356, 235] on select "Attending Booth Exhibitor Demonstrator Host Invited Planner Presenter" at bounding box center [428, 245] width 144 height 21
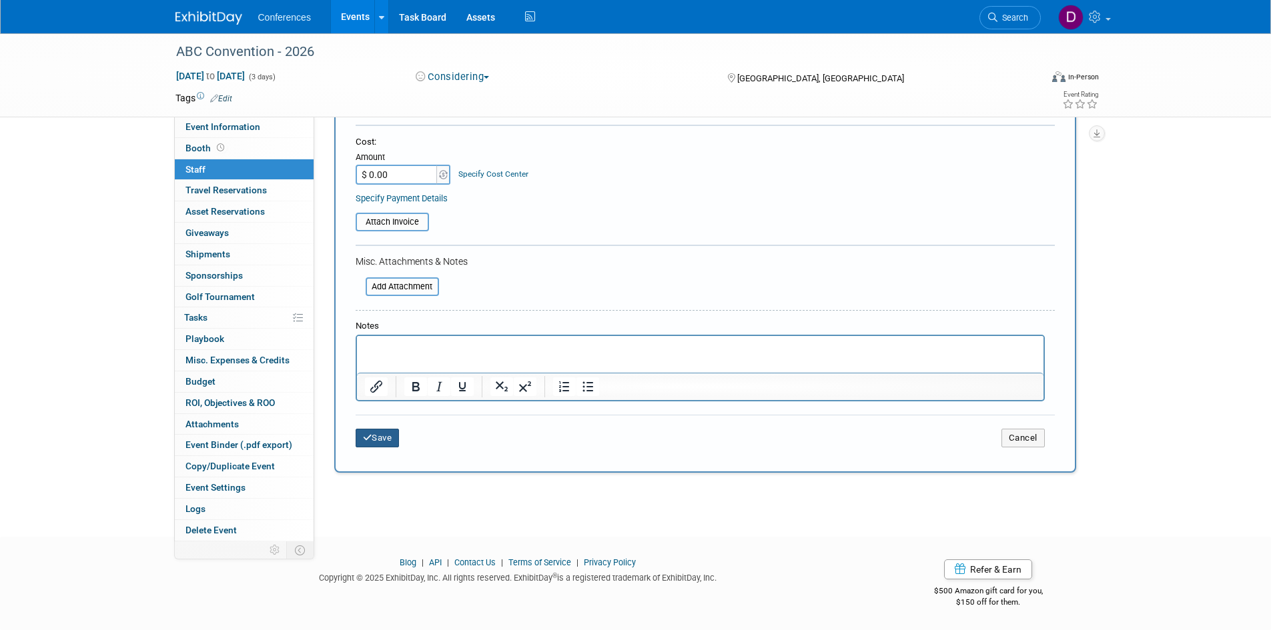
click at [384, 434] on button "Save" at bounding box center [378, 438] width 44 height 19
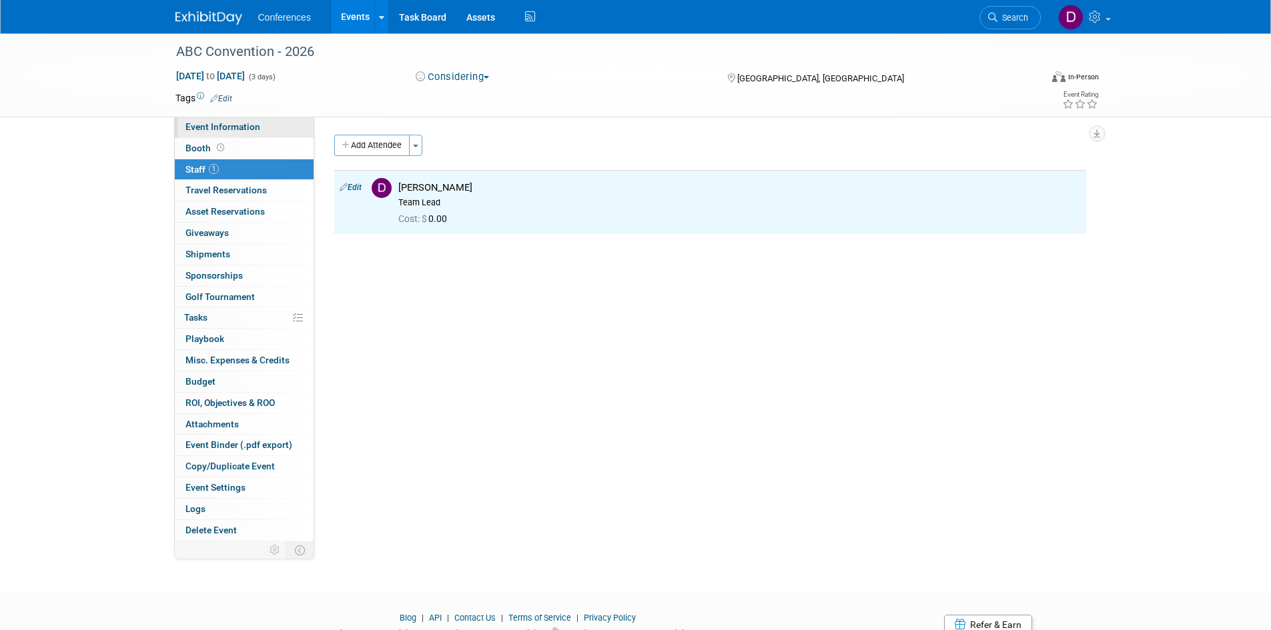
click at [223, 124] on span "Event Information" at bounding box center [222, 126] width 75 height 11
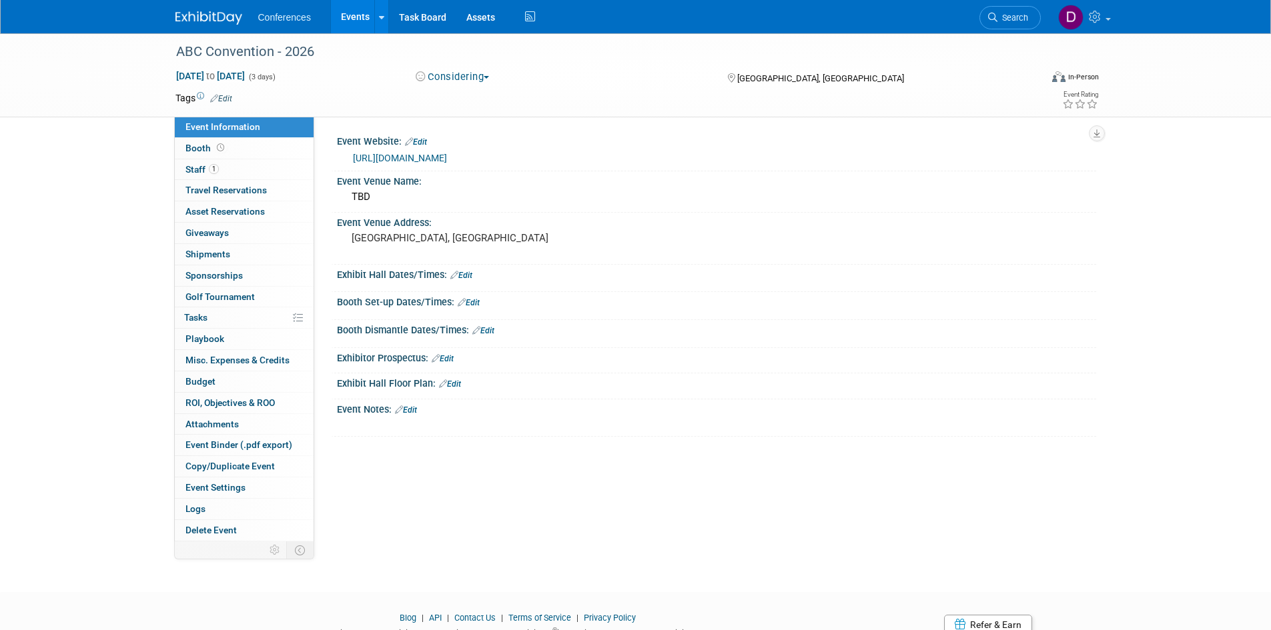
click at [89, 203] on div "ABC Convention - 2026 Mar 18, 2026 to Mar 20, 2026 (3 days) Mar 18, 2026 to Mar…" at bounding box center [635, 300] width 1271 height 535
click at [205, 17] on img at bounding box center [208, 17] width 67 height 13
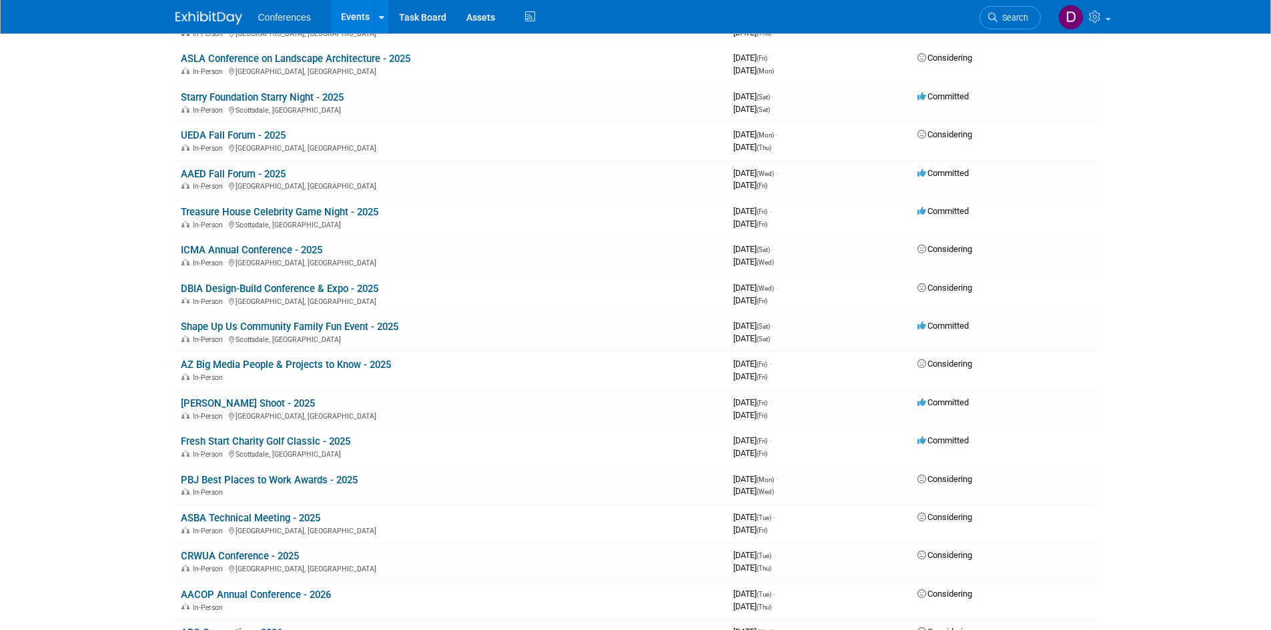
scroll to position [974, 0]
